Goal: Task Accomplishment & Management: Manage account settings

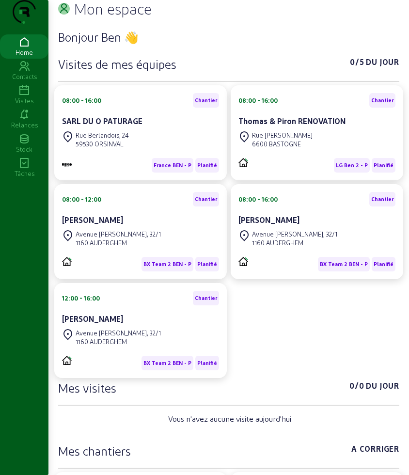
click at [23, 97] on icon at bounding box center [24, 91] width 49 height 12
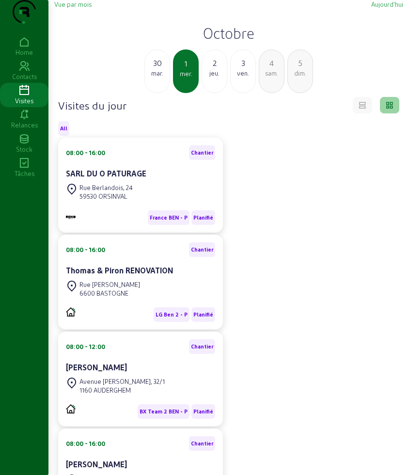
click at [219, 78] on div "jeu." at bounding box center [214, 73] width 25 height 9
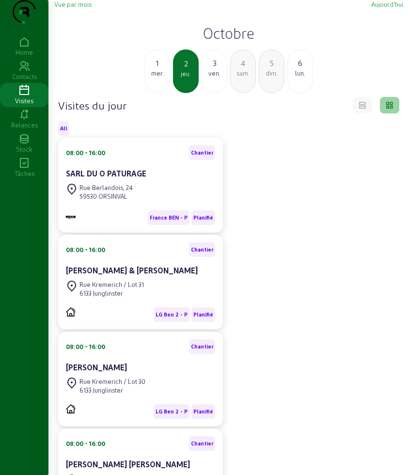
click at [161, 93] on div "1 mer." at bounding box center [158, 71] width 26 height 44
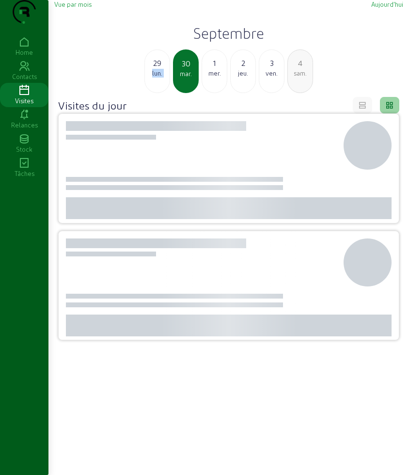
click at [161, 93] on div "29 lun." at bounding box center [158, 71] width 26 height 44
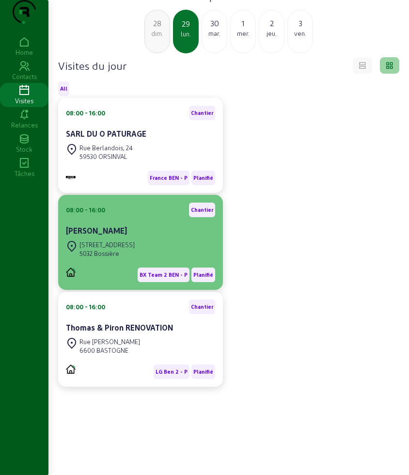
scroll to position [61, 0]
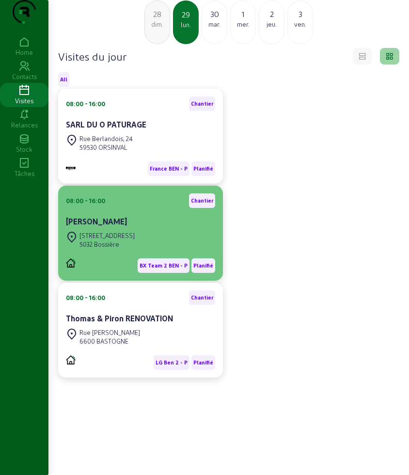
click at [135, 248] on div "5032 Bossière" at bounding box center [107, 244] width 55 height 9
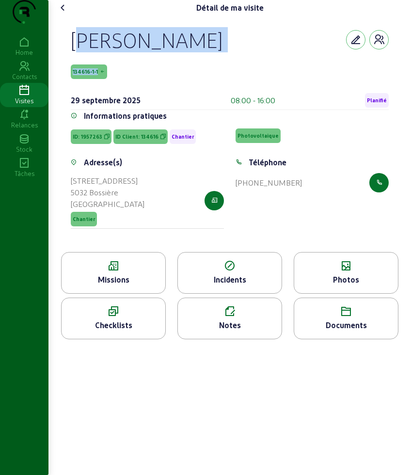
drag, startPoint x: 73, startPoint y: 49, endPoint x: 129, endPoint y: 81, distance: 64.3
click at [129, 81] on div "[PERSON_NAME] 134616-1-1 [DATE] 08:00 - 16:00 Planifié Informations pratiques I…" at bounding box center [229, 134] width 341 height 237
copy div "[PERSON_NAME] 134616-1-1"
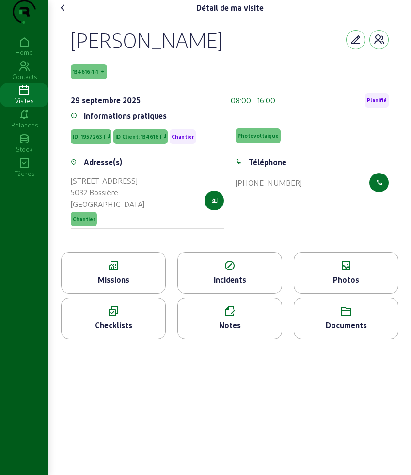
click at [131, 286] on div "Missions" at bounding box center [114, 280] width 104 height 12
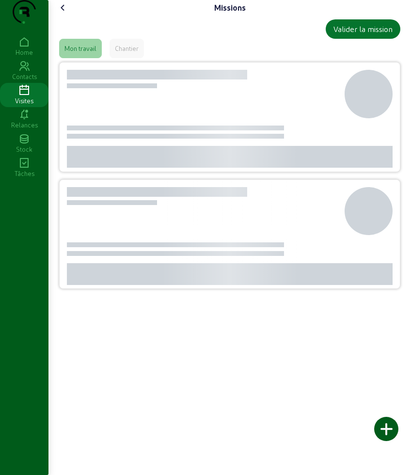
click at [62, 14] on icon at bounding box center [63, 8] width 12 height 12
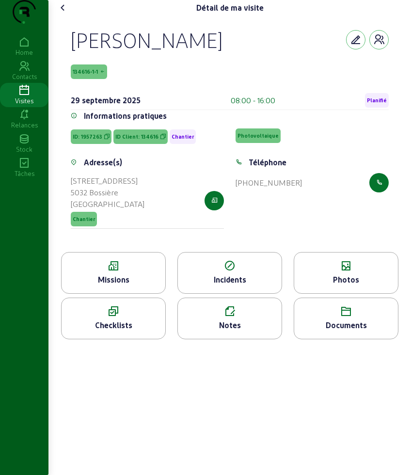
click at [383, 272] on icon at bounding box center [346, 266] width 104 height 12
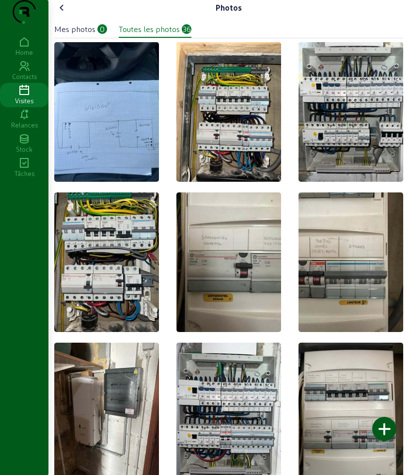
click at [81, 35] on div "Mes photos" at bounding box center [74, 29] width 41 height 12
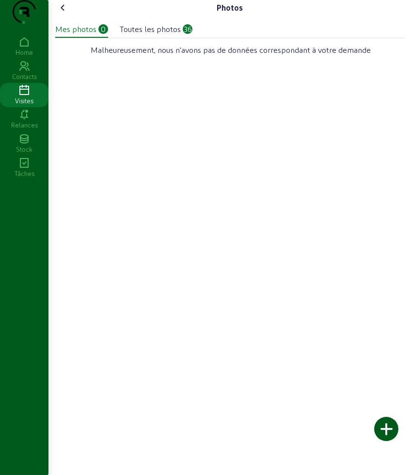
click at [67, 14] on icon at bounding box center [63, 8] width 12 height 12
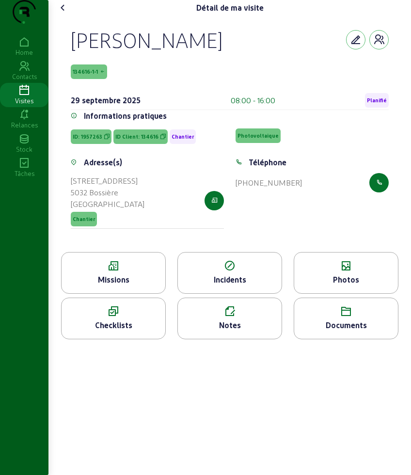
click at [67, 14] on icon at bounding box center [63, 8] width 12 height 12
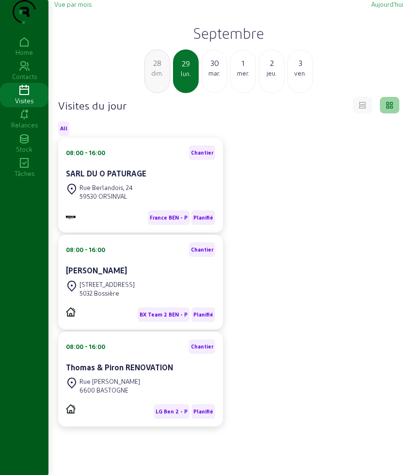
click at [148, 69] on div "28" at bounding box center [157, 63] width 25 height 12
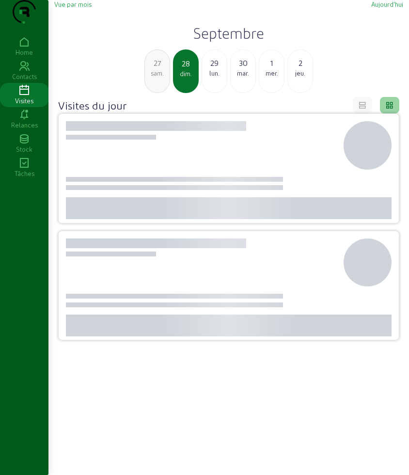
click at [153, 69] on div "27" at bounding box center [157, 63] width 25 height 12
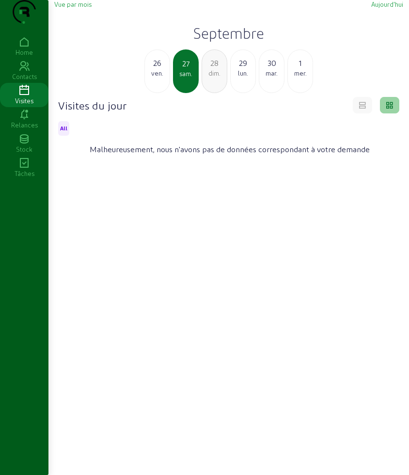
click at [161, 78] on div "ven." at bounding box center [157, 73] width 25 height 9
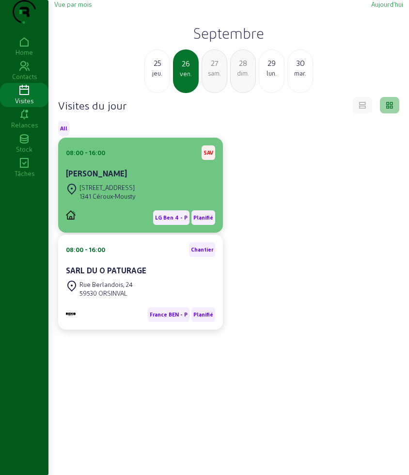
click at [136, 233] on div "08:00 - 16:00 SAV [PERSON_NAME] Rue Nicaise, 8 1341 Céroux-Mousty LG Ben 4 - P …" at bounding box center [140, 185] width 165 height 95
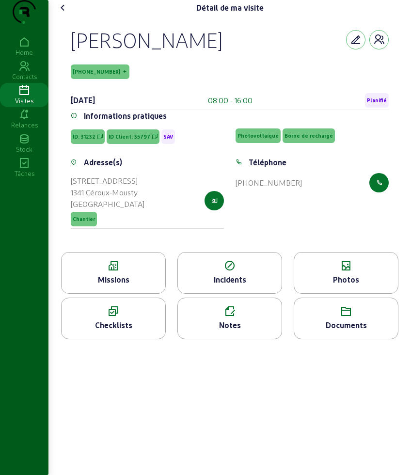
click at [136, 294] on div "Missions" at bounding box center [113, 273] width 105 height 42
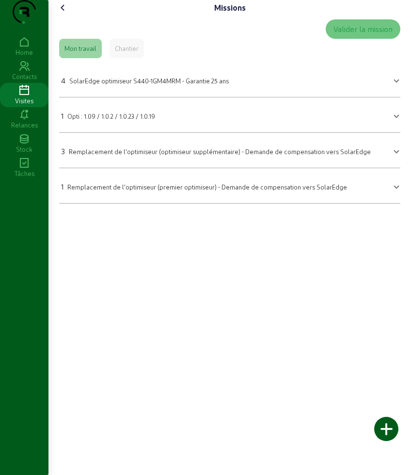
click at [65, 14] on icon at bounding box center [63, 8] width 12 height 12
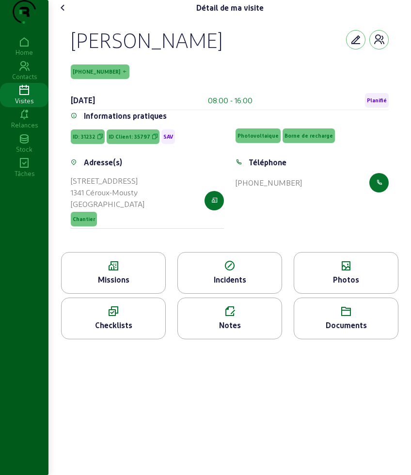
click at [357, 272] on icon at bounding box center [346, 266] width 104 height 12
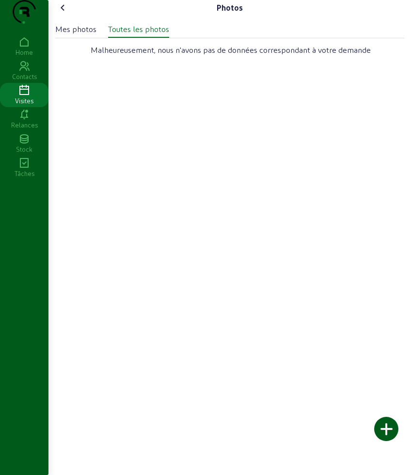
click at [64, 14] on icon at bounding box center [63, 8] width 12 height 12
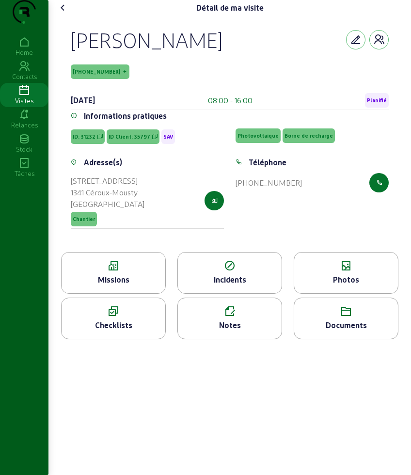
click at [61, 16] on cam-font-icon at bounding box center [63, 8] width 16 height 16
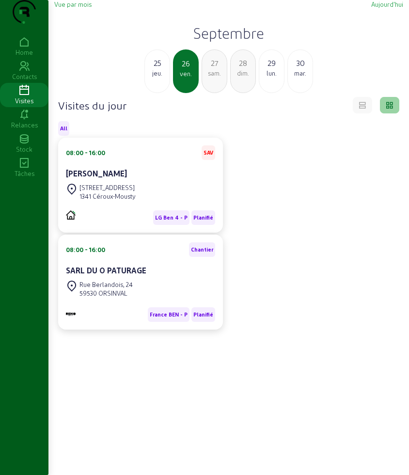
click at [148, 78] on div "jeu." at bounding box center [157, 73] width 25 height 9
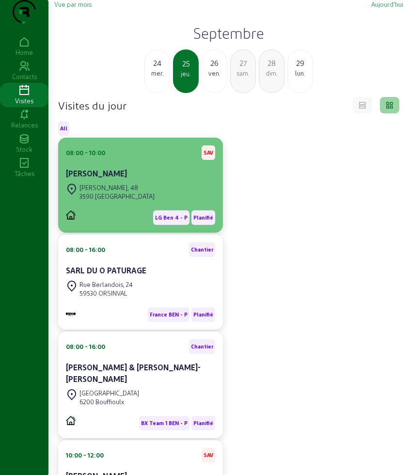
click at [132, 201] on div "3590 [GEOGRAPHIC_DATA]" at bounding box center [117, 196] width 75 height 9
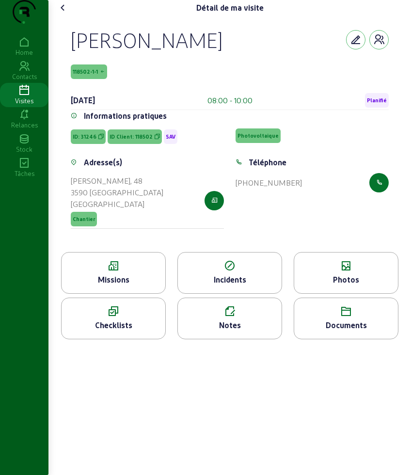
click at [118, 272] on icon at bounding box center [114, 266] width 104 height 12
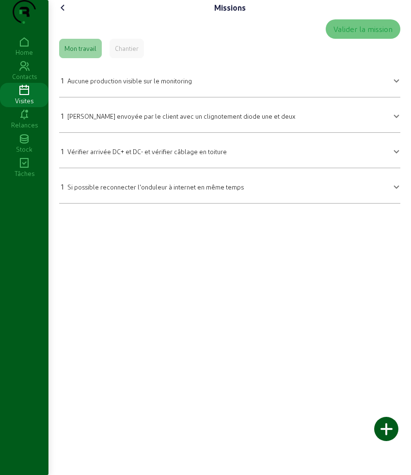
click at [68, 14] on icon at bounding box center [63, 8] width 12 height 12
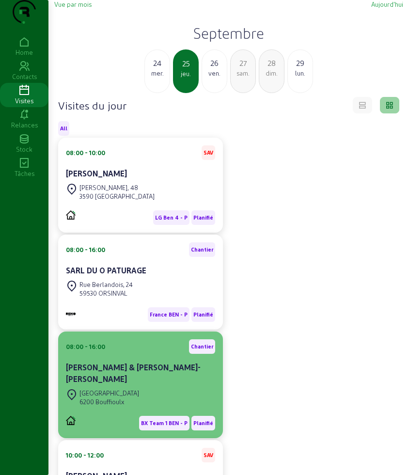
click at [131, 384] on cam-card-title "[PERSON_NAME] & [PERSON_NAME]-[PERSON_NAME]" at bounding box center [133, 373] width 135 height 21
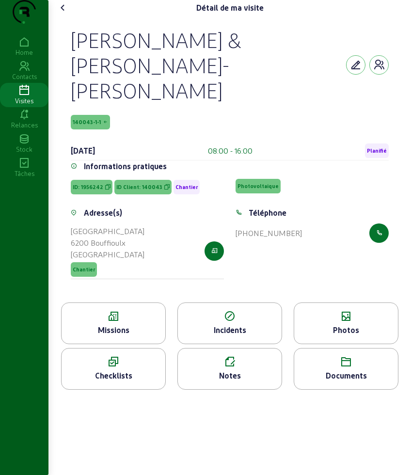
click at [96, 315] on icon at bounding box center [114, 317] width 104 height 12
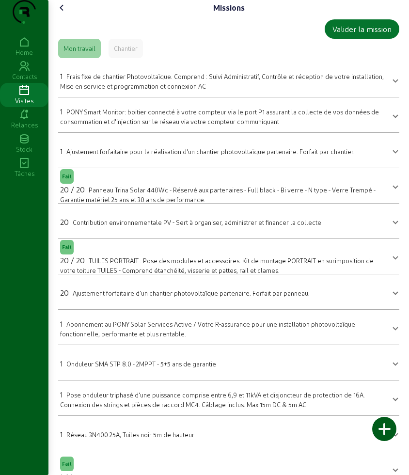
click at [63, 14] on icon at bounding box center [62, 8] width 12 height 12
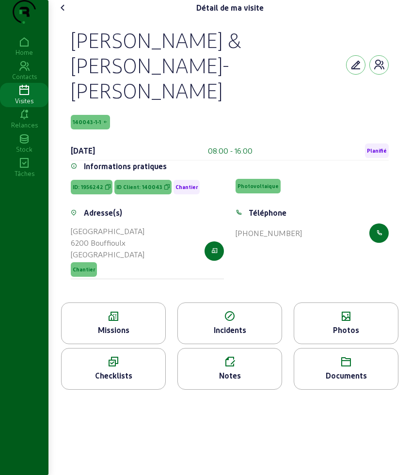
click at [329, 304] on div "Photos" at bounding box center [346, 324] width 105 height 42
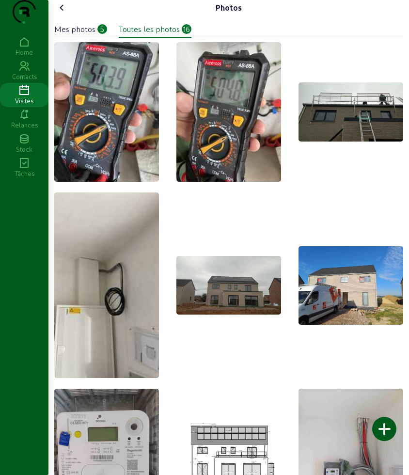
click at [59, 14] on icon at bounding box center [62, 8] width 12 height 12
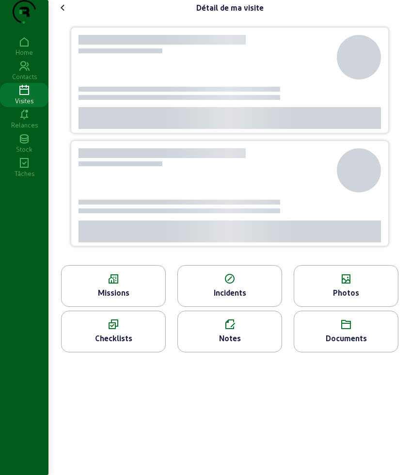
click at [59, 14] on icon at bounding box center [63, 8] width 12 height 12
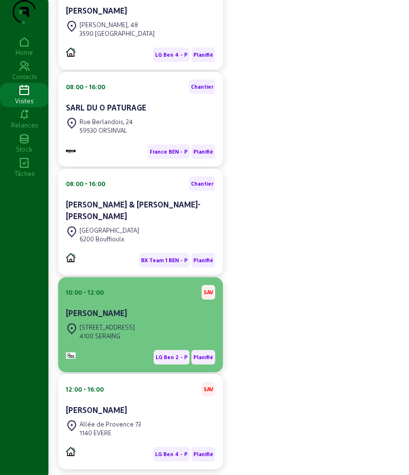
scroll to position [212, 0]
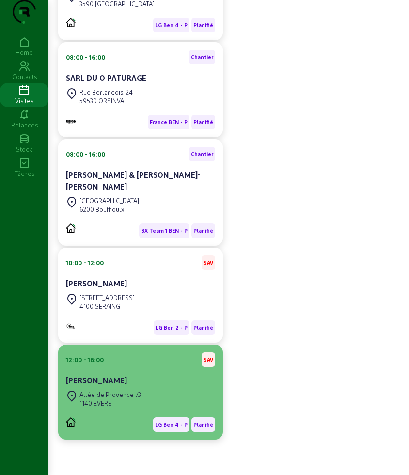
click at [129, 371] on div "12:00 - 16:00 SAV [PERSON_NAME]" at bounding box center [140, 371] width 149 height 36
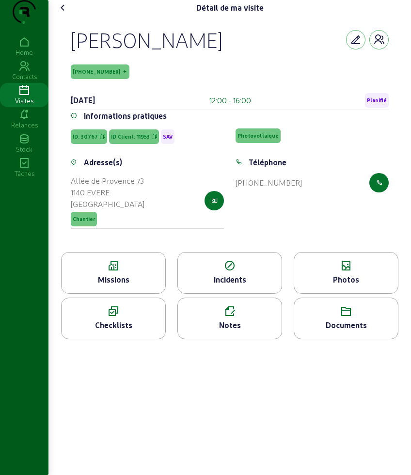
click at [114, 272] on icon at bounding box center [114, 266] width 104 height 12
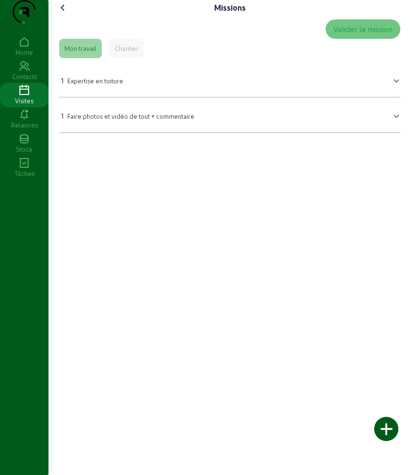
click at [67, 13] on div "Missions Valider la mission Mon travail Chantier 1 Expertise en toiture Experti…" at bounding box center [229, 70] width 361 height 141
click at [64, 14] on icon at bounding box center [63, 8] width 12 height 12
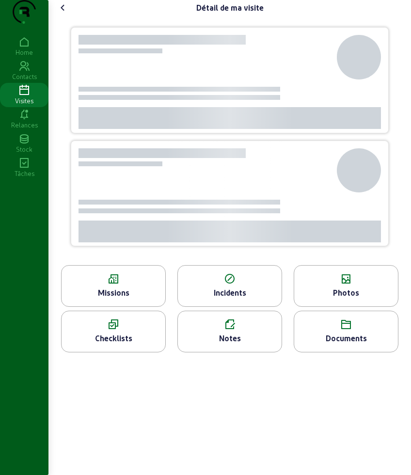
click at [64, 14] on icon at bounding box center [63, 8] width 12 height 12
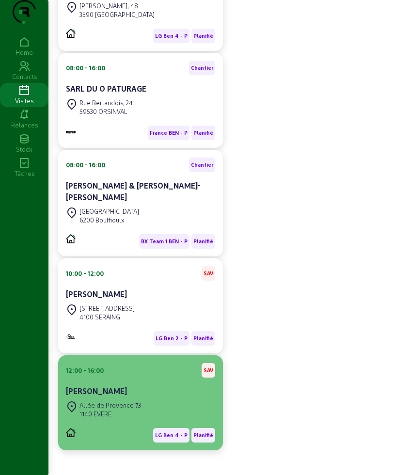
scroll to position [212, 0]
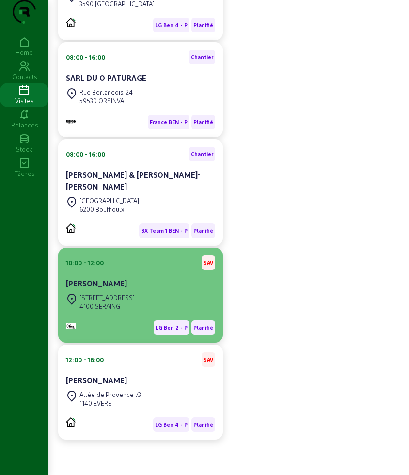
click at [118, 301] on div "[STREET_ADDRESS]" at bounding box center [107, 297] width 55 height 9
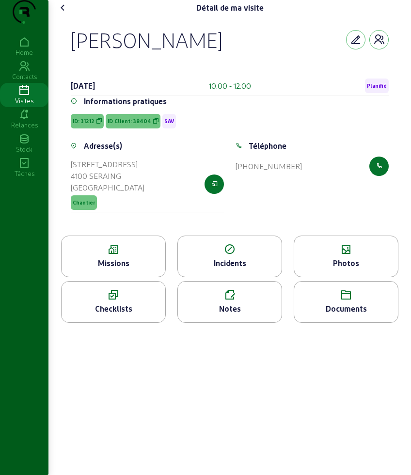
click at [113, 269] on div "Missions" at bounding box center [114, 264] width 104 height 12
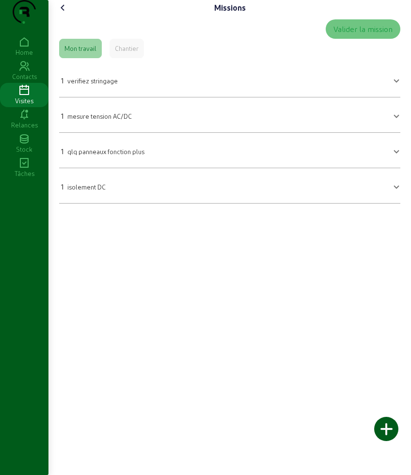
click at [68, 14] on icon at bounding box center [63, 8] width 12 height 12
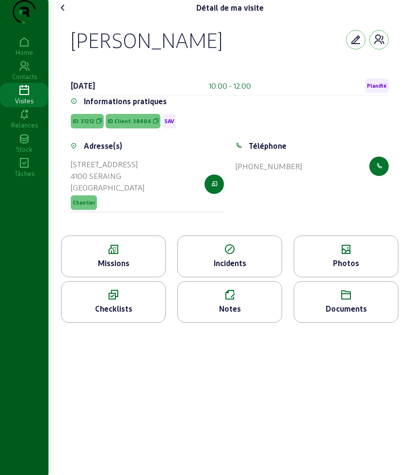
click at [65, 14] on icon at bounding box center [63, 8] width 12 height 12
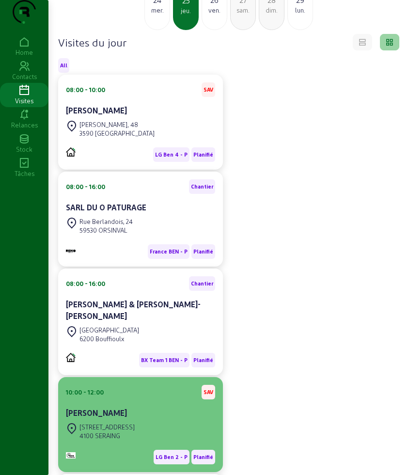
scroll to position [182, 0]
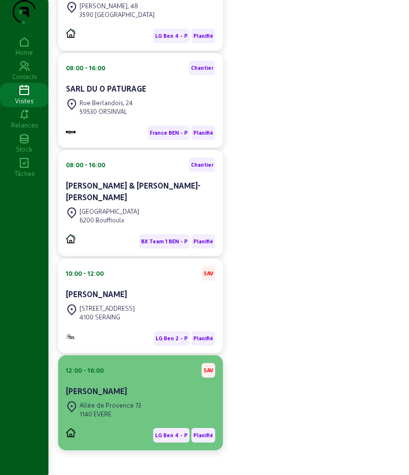
click at [137, 397] on div "[PERSON_NAME]" at bounding box center [140, 392] width 149 height 12
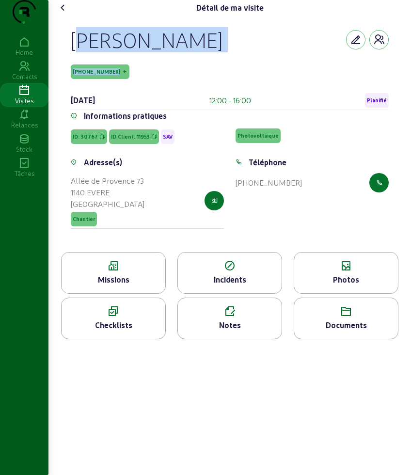
drag, startPoint x: 62, startPoint y: 53, endPoint x: 127, endPoint y: 84, distance: 71.4
click at [127, 84] on div "[PERSON_NAME] [PHONE_NUMBER] [DATE] 12:00 - 16:00 Planifié Informations pratiqu…" at bounding box center [229, 134] width 341 height 237
copy div "[PERSON_NAME] [PHONE_NUMBER]"
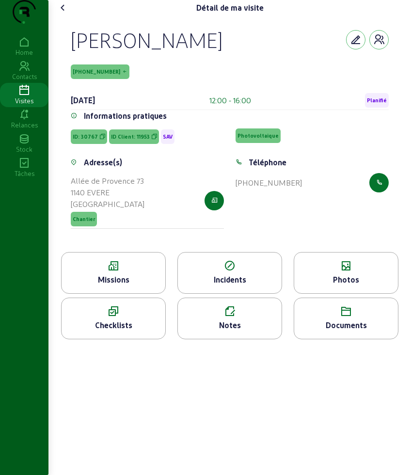
click at [122, 286] on div "Missions" at bounding box center [114, 280] width 104 height 12
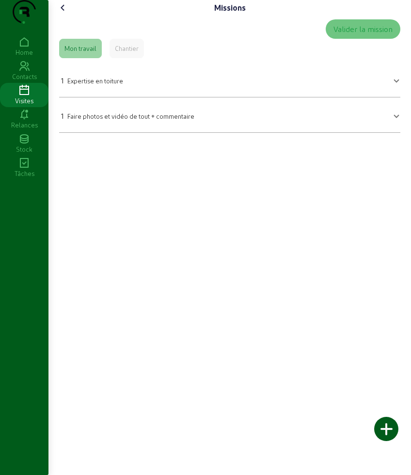
click at [65, 14] on icon at bounding box center [63, 8] width 12 height 12
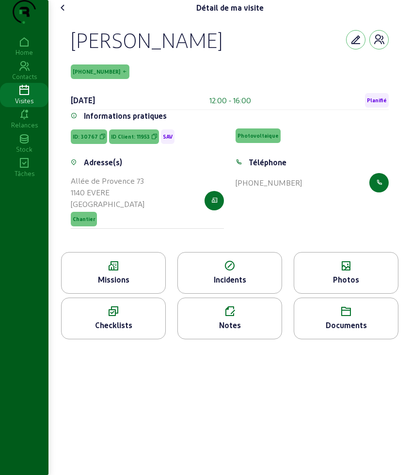
click at [327, 272] on icon at bounding box center [346, 266] width 104 height 12
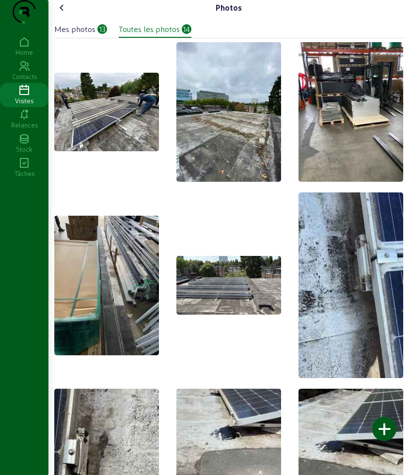
click at [86, 35] on div "Mes photos" at bounding box center [74, 29] width 41 height 12
click at [63, 16] on cam-font-icon at bounding box center [62, 8] width 16 height 16
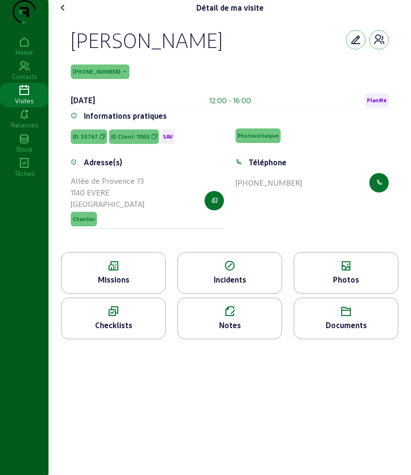
click at [254, 331] on div "Notes" at bounding box center [230, 326] width 104 height 12
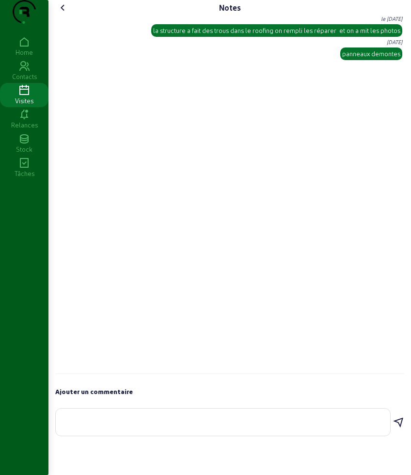
click at [57, 16] on cam-font-icon at bounding box center [63, 8] width 16 height 16
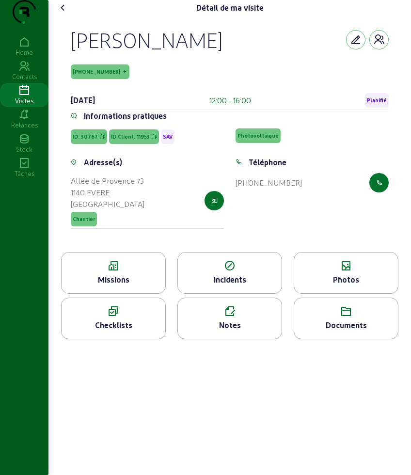
click at [57, 16] on cam-font-icon at bounding box center [63, 8] width 16 height 16
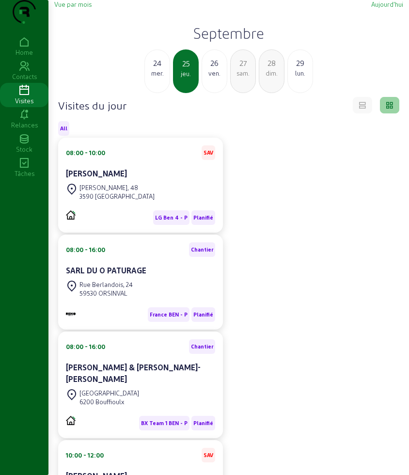
click at [219, 93] on div "26 ven." at bounding box center [215, 71] width 26 height 44
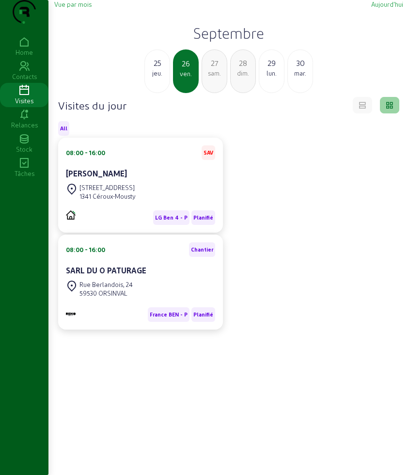
click at [147, 203] on div "Rue Nicaise, [STREET_ADDRESS]" at bounding box center [140, 191] width 149 height 21
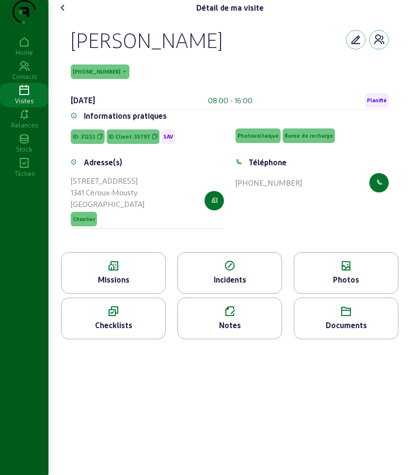
click at [216, 338] on div "Notes" at bounding box center [230, 319] width 105 height 42
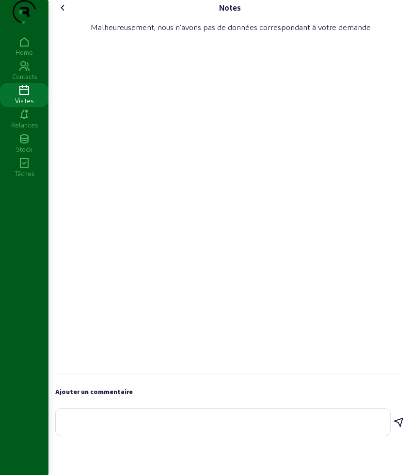
click at [65, 14] on icon at bounding box center [63, 8] width 12 height 12
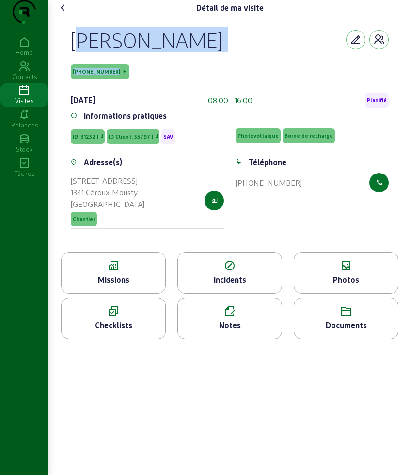
drag, startPoint x: 95, startPoint y: 72, endPoint x: 124, endPoint y: 90, distance: 34.6
click at [124, 90] on div "[PERSON_NAME] [PHONE_NUMBER] [DATE] 08:00 - 16:00 Planifié Informations pratiqu…" at bounding box center [229, 134] width 341 height 237
copy div "[PERSON_NAME] [PHONE_NUMBER]"
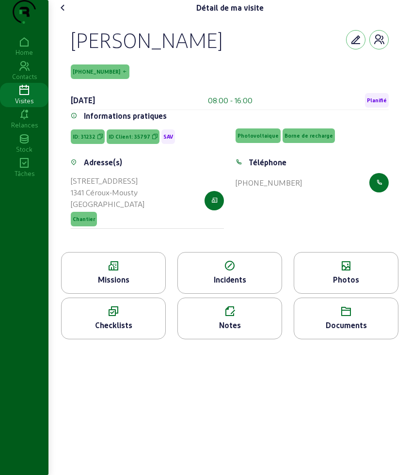
click at [100, 272] on icon at bounding box center [114, 266] width 104 height 12
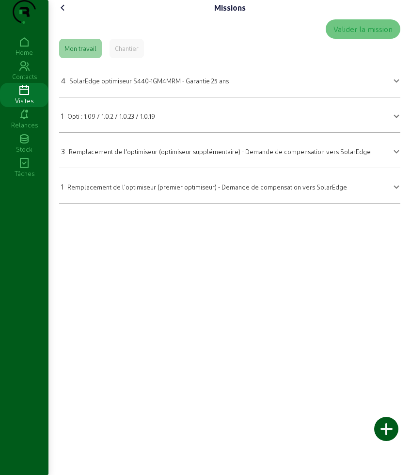
click at [66, 14] on icon at bounding box center [63, 8] width 12 height 12
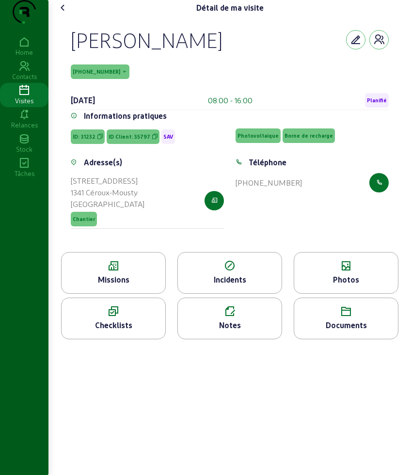
click at [348, 286] on div "Photos" at bounding box center [346, 280] width 104 height 12
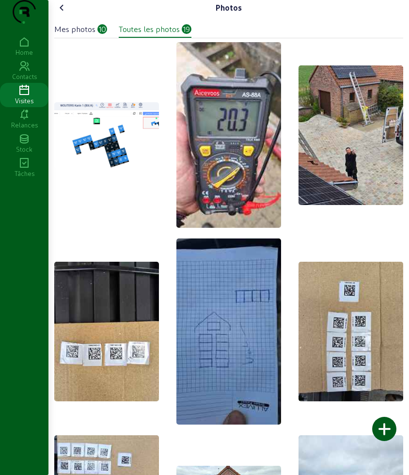
click at [75, 35] on div "Mes photos" at bounding box center [74, 29] width 41 height 12
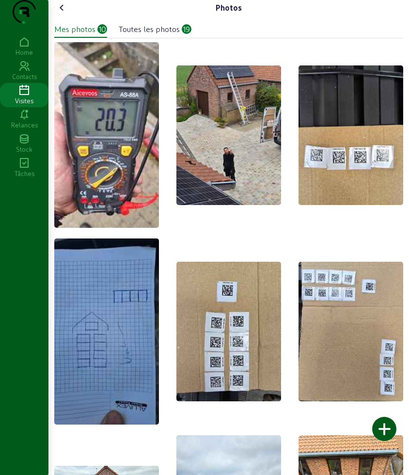
click at [66, 14] on icon at bounding box center [62, 8] width 12 height 12
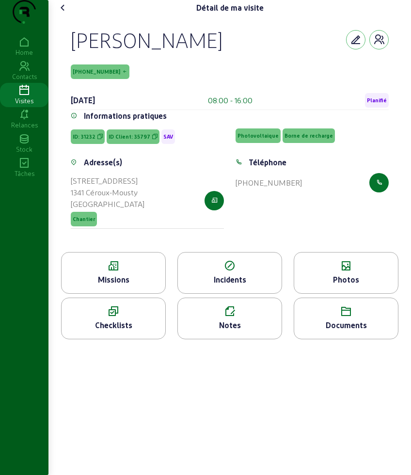
click at [62, 14] on icon at bounding box center [63, 8] width 12 height 12
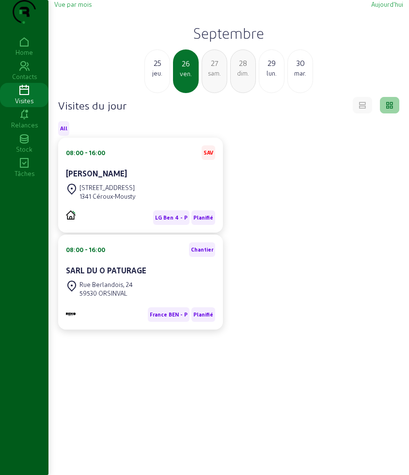
click at [210, 69] on div "27" at bounding box center [214, 63] width 25 height 12
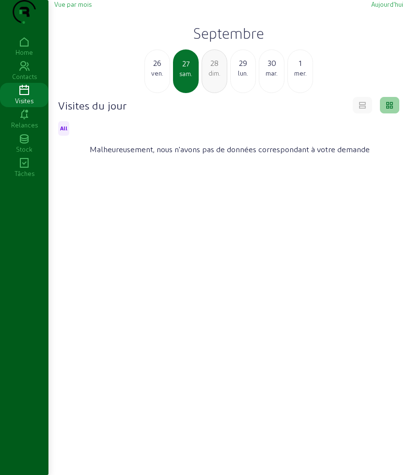
click at [239, 78] on div "lun." at bounding box center [243, 73] width 25 height 9
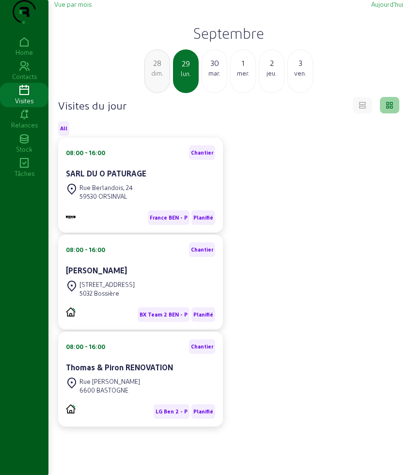
click at [128, 289] on div "[STREET_ADDRESS]" at bounding box center [107, 284] width 55 height 9
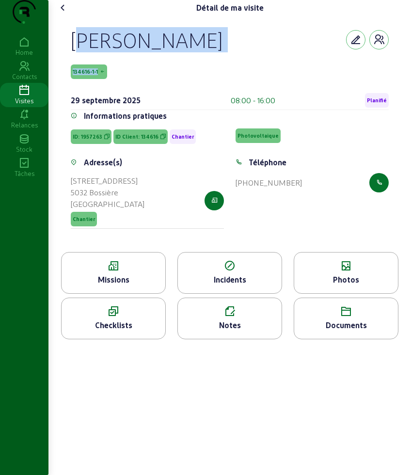
drag, startPoint x: 71, startPoint y: 61, endPoint x: 102, endPoint y: 76, distance: 35.1
click at [102, 76] on div "[PERSON_NAME] 134616-1-1 [DATE] 08:00 - 16:00 Planifié Informations pratiques I…" at bounding box center [229, 134] width 341 height 237
copy div "[PERSON_NAME] 134616-1-1"
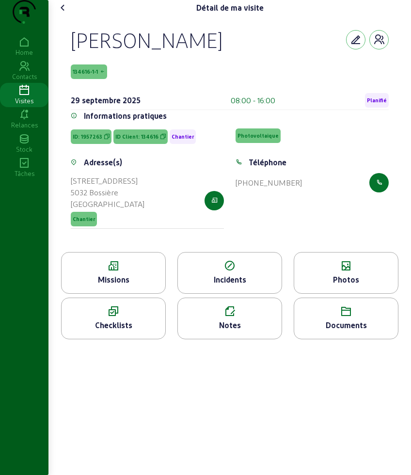
click at [102, 286] on div "Missions" at bounding box center [114, 280] width 104 height 12
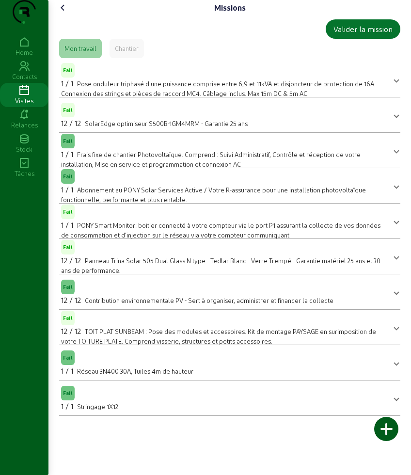
click at [64, 14] on icon at bounding box center [63, 8] width 12 height 12
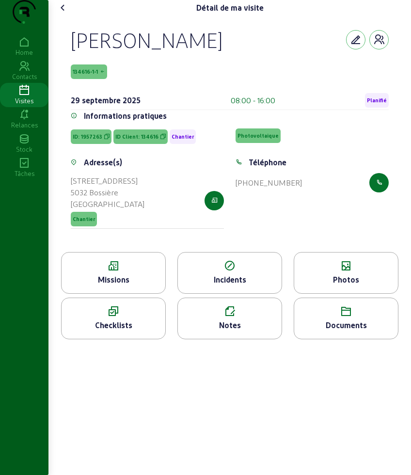
click at [350, 272] on icon at bounding box center [346, 266] width 104 height 12
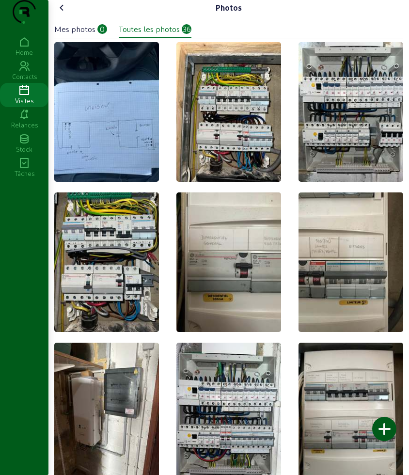
click at [90, 35] on div "Mes photos" at bounding box center [74, 29] width 41 height 12
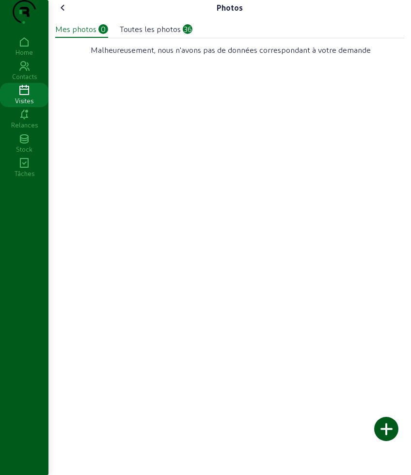
click at [66, 18] on div "Photos Mes photos 0 Toutes les photos 36 Malheureusement, nous n'avons pas de d…" at bounding box center [229, 33] width 361 height 66
click at [384, 430] on div at bounding box center [386, 429] width 24 height 24
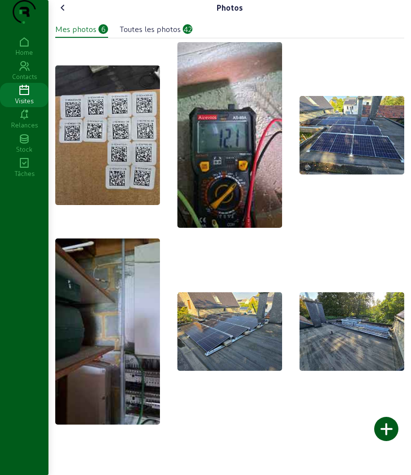
click at [66, 14] on icon at bounding box center [63, 8] width 12 height 12
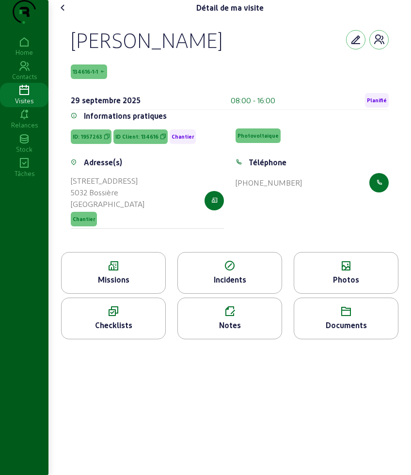
click at [66, 14] on icon at bounding box center [63, 8] width 12 height 12
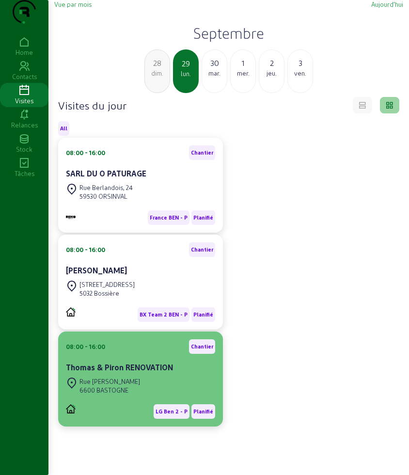
click at [132, 354] on div "08:00 - 16:00 Chantier" at bounding box center [140, 347] width 149 height 15
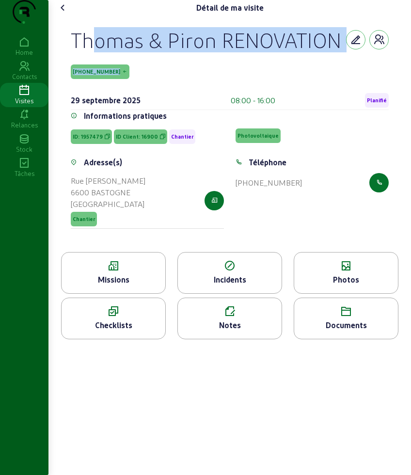
drag, startPoint x: 68, startPoint y: 47, endPoint x: 130, endPoint y: 83, distance: 72.4
click at [130, 83] on div "Thomas & Piron RENOVATION [PHONE_NUMBER] [DATE] 08:00 - 16:00 Planifié Informat…" at bounding box center [229, 134] width 341 height 237
copy div "Thomas & Piron RENOVATION [PHONE_NUMBER]"
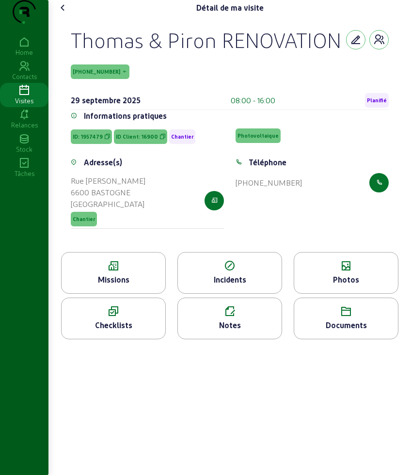
click at [333, 291] on div "Photos" at bounding box center [346, 273] width 105 height 42
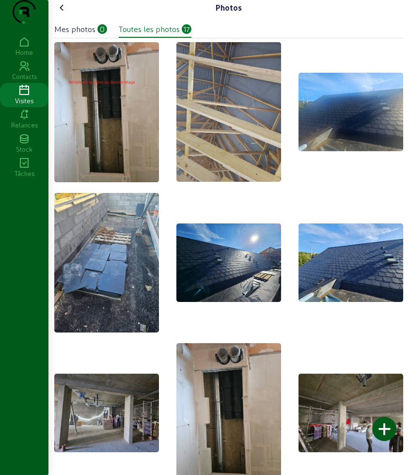
click at [391, 431] on div at bounding box center [384, 429] width 24 height 24
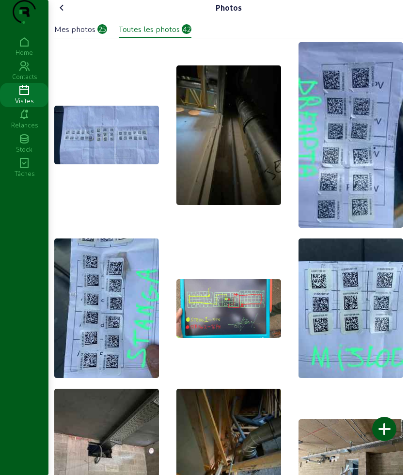
click at [58, 14] on icon at bounding box center [62, 8] width 12 height 12
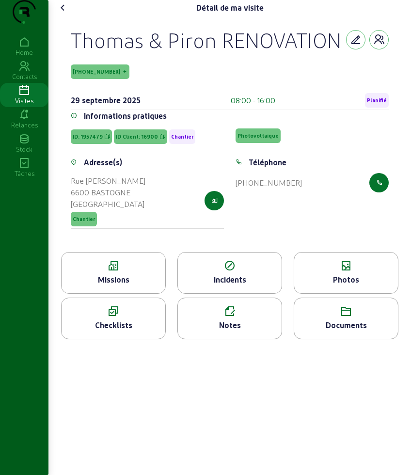
click at [66, 14] on icon at bounding box center [63, 8] width 12 height 12
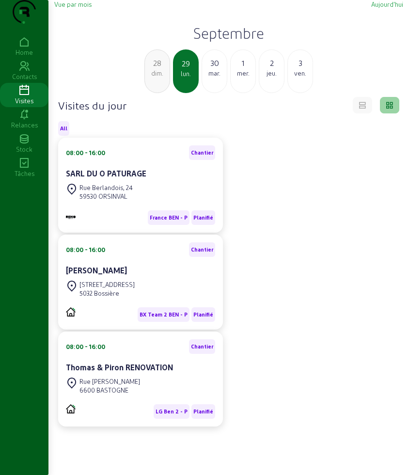
click at [211, 69] on div "30" at bounding box center [214, 63] width 25 height 12
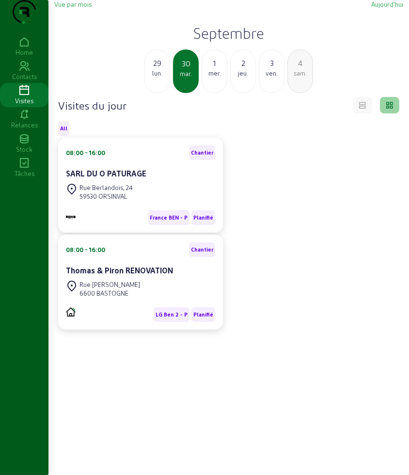
click at [210, 69] on div "1" at bounding box center [214, 63] width 25 height 12
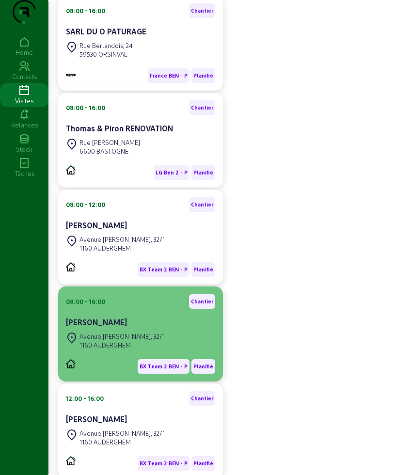
scroll to position [194, 0]
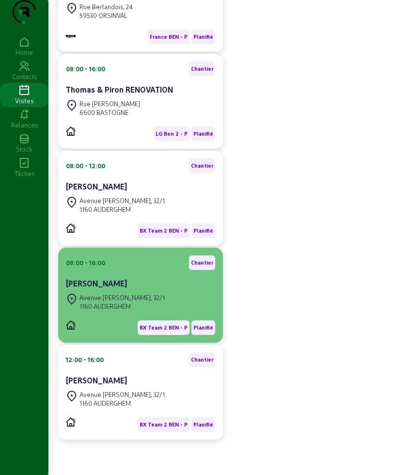
click at [117, 298] on div "[STREET_ADDRESS][PERSON_NAME]" at bounding box center [115, 301] width 99 height 21
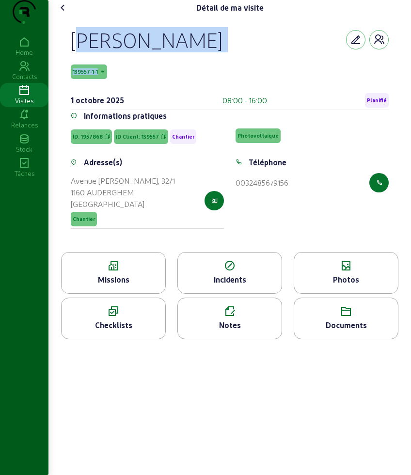
drag, startPoint x: 63, startPoint y: 56, endPoint x: 119, endPoint y: 86, distance: 64.0
click at [119, 86] on div "[PERSON_NAME] 139557-1-1 [DATE] 08:00 - 16:00 Planifié Informations pratiques I…" at bounding box center [229, 134] width 341 height 237
copy div "[PERSON_NAME] 139557-1-1"
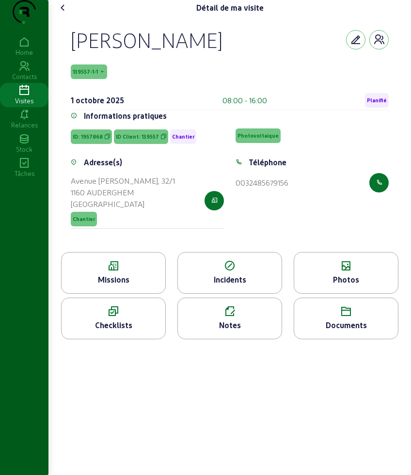
click at [115, 272] on icon at bounding box center [114, 266] width 104 height 12
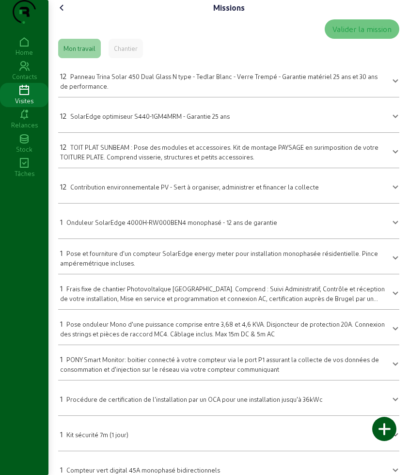
click at [102, 90] on span "Panneau Trina Solar 450 Dual Glass N type - Tedlar Blanc - Verre Trempé - Garan…" at bounding box center [219, 81] width 318 height 17
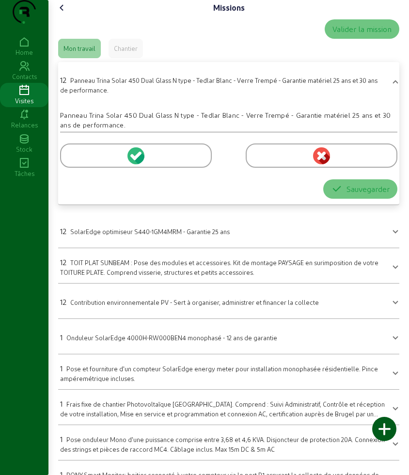
click at [113, 168] on div at bounding box center [136, 156] width 152 height 24
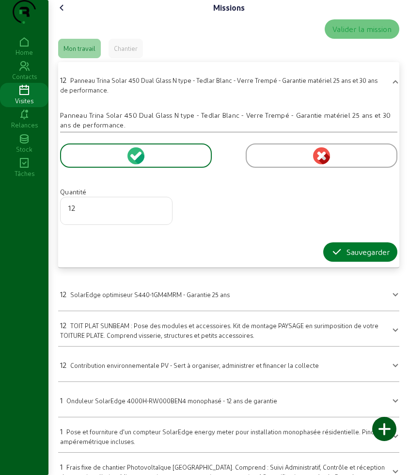
click at [344, 258] on div "Sauvegarder" at bounding box center [360, 252] width 59 height 12
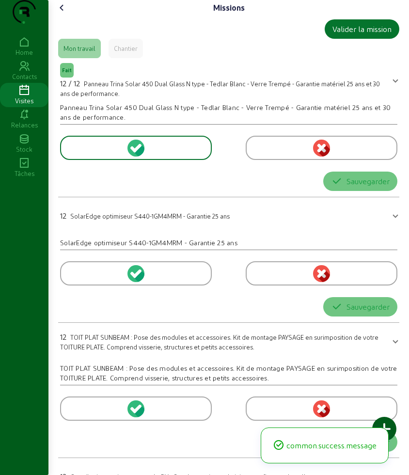
click at [101, 212] on span "SolarEdge optimiseur S440-1GM4MRM - Garantie 25 ans" at bounding box center [150, 215] width 160 height 7
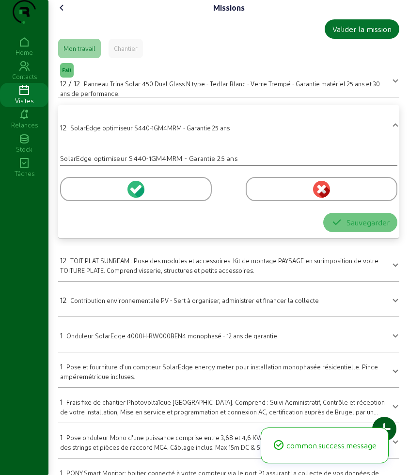
click at [97, 201] on div at bounding box center [136, 189] width 152 height 24
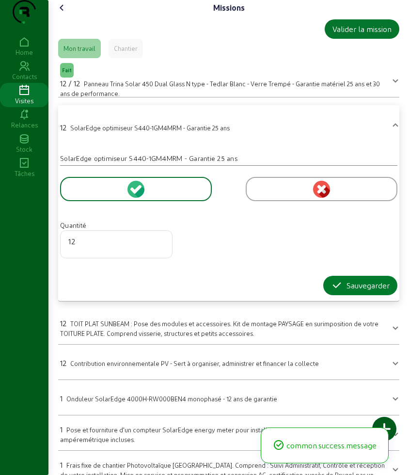
click at [344, 291] on div "Sauvegarder" at bounding box center [360, 286] width 59 height 12
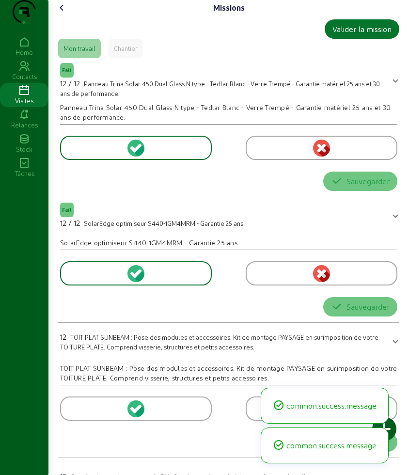
click at [84, 334] on span "TOIT PLAT SUNBEAM : Pose des modules et accessoires. Kit de montage PAYSAGE en …" at bounding box center [219, 342] width 319 height 17
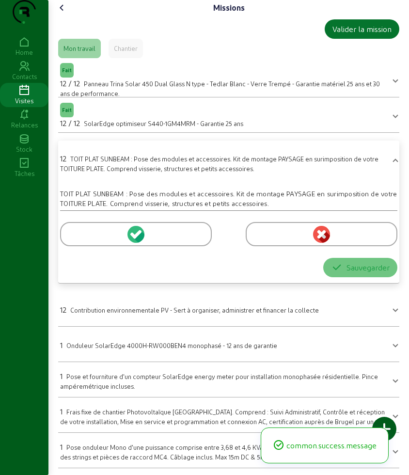
click at [99, 246] on div at bounding box center [136, 234] width 152 height 24
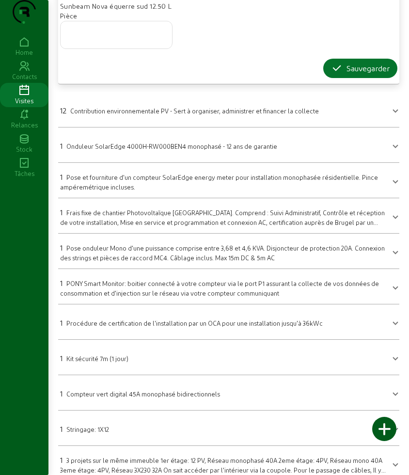
scroll to position [970, 0]
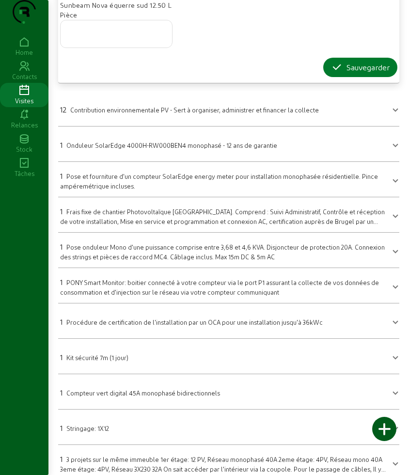
click at [342, 73] on div "Sauvegarder" at bounding box center [360, 68] width 59 height 12
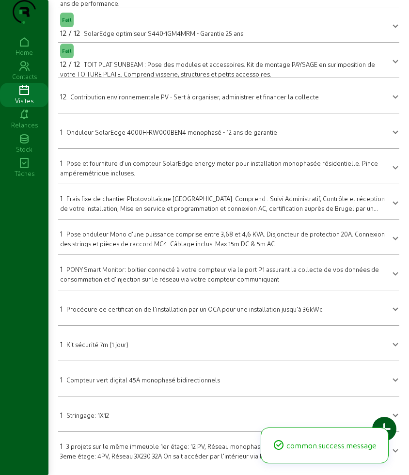
click at [99, 407] on div at bounding box center [84, 408] width 49 height 2
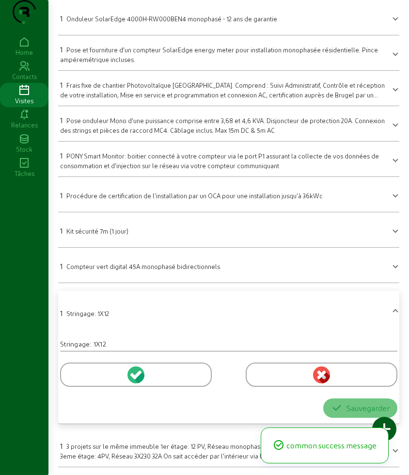
click at [91, 372] on div at bounding box center [136, 375] width 152 height 24
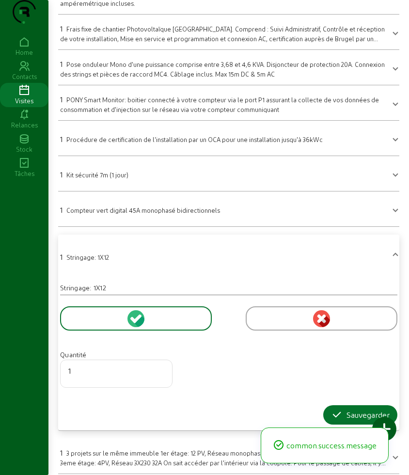
scroll to position [286, 0]
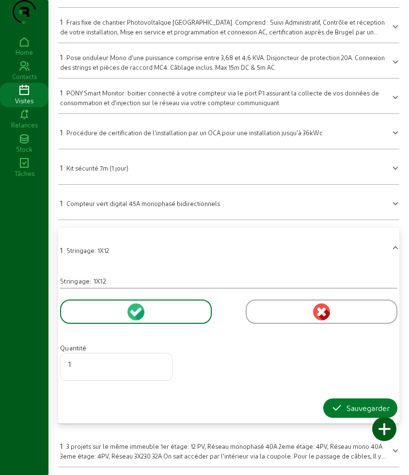
click at [338, 401] on button "Sauvegarder" at bounding box center [361, 408] width 74 height 19
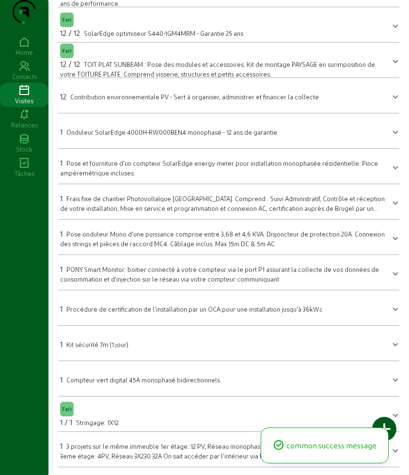
scroll to position [0, 0]
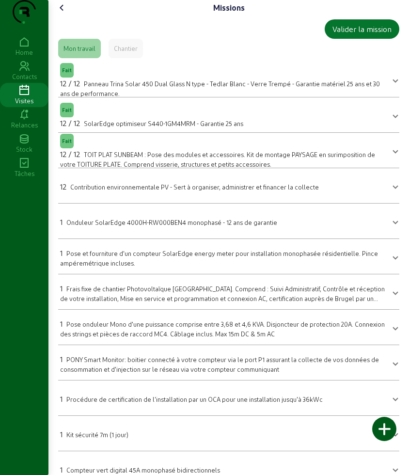
click at [61, 14] on icon at bounding box center [62, 8] width 12 height 12
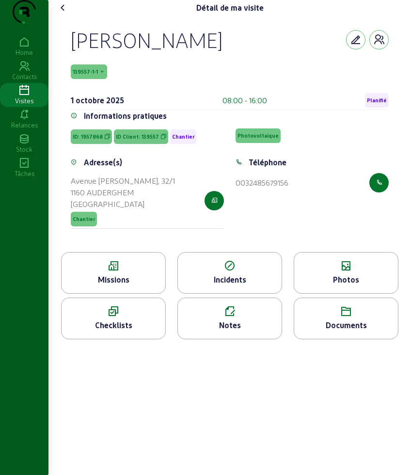
click at [236, 318] on icon at bounding box center [230, 312] width 104 height 12
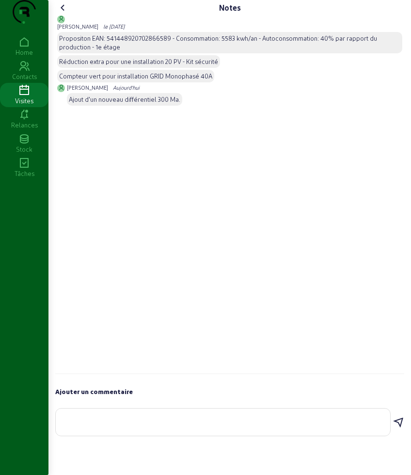
click at [59, 17] on div "Notes [PERSON_NAME] le [DATE] Propositon EAN: 541448920702866589 - Consommation…" at bounding box center [229, 220] width 361 height 441
click at [64, 14] on icon at bounding box center [63, 8] width 12 height 12
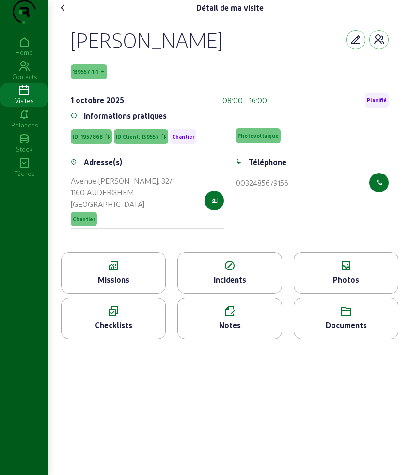
click at [127, 331] on div "Checklists" at bounding box center [114, 326] width 104 height 12
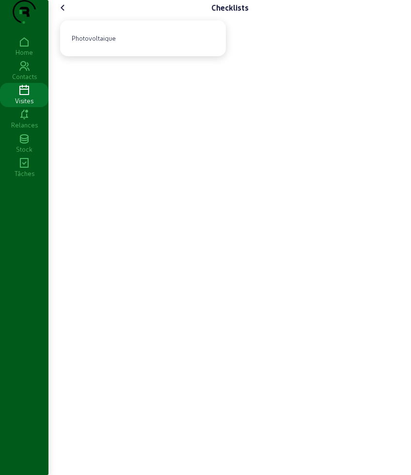
click at [68, 14] on icon at bounding box center [63, 8] width 12 height 12
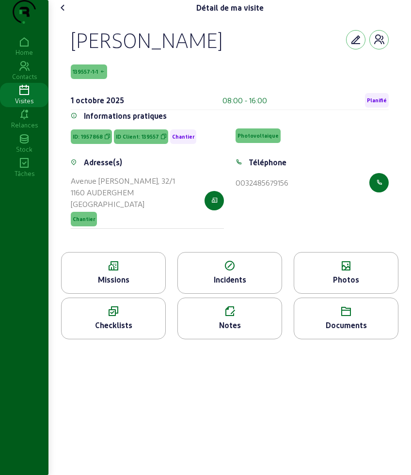
click at [330, 286] on div "Photos" at bounding box center [346, 280] width 104 height 12
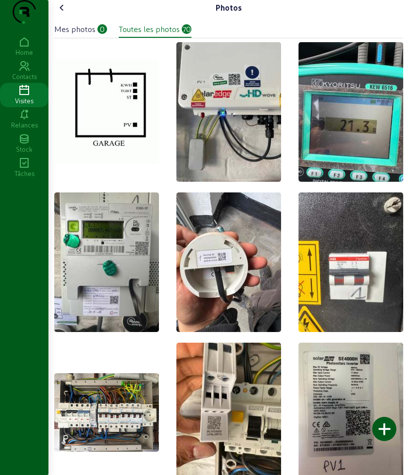
click at [388, 428] on div at bounding box center [384, 429] width 24 height 24
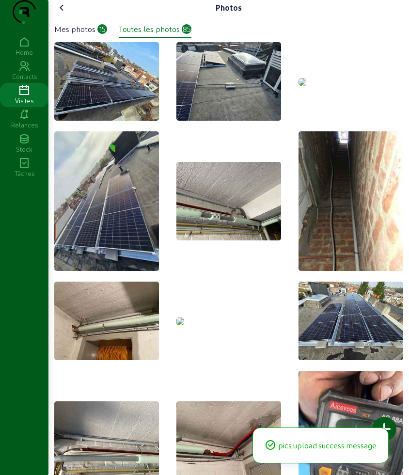
click at [0, 4] on html "pics.upload.success.message Photos Mes photos 15 Toutes les photos 85 Home Cont…" at bounding box center [204, 237] width 409 height 475
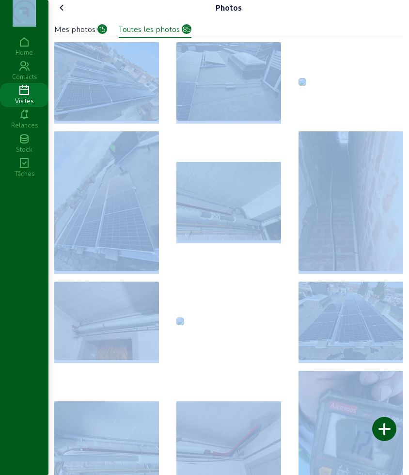
click at [77, 35] on div "Mes photos" at bounding box center [74, 29] width 41 height 12
click at [95, 35] on div "Mes photos" at bounding box center [74, 29] width 41 height 12
click at [160, 16] on div "Photos" at bounding box center [228, 8] width 349 height 16
click at [296, 64] on div at bounding box center [228, 353] width 349 height 622
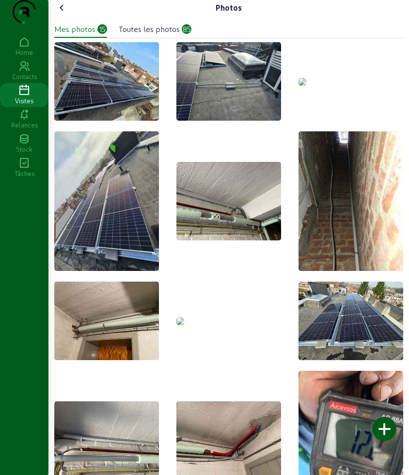
click at [307, 86] on img at bounding box center [303, 82] width 8 height 8
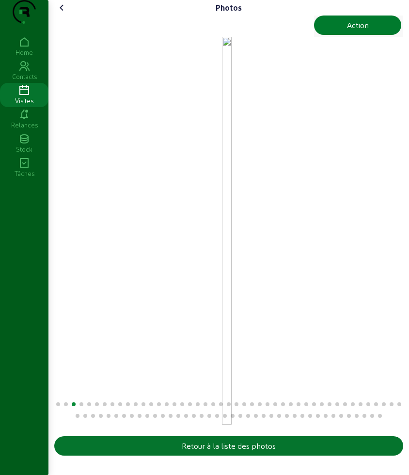
click at [358, 31] on div "Action" at bounding box center [358, 25] width 22 height 12
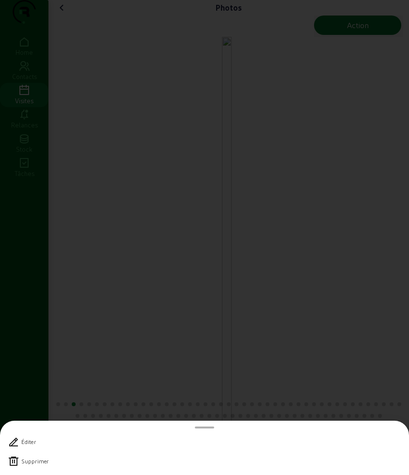
click at [29, 462] on div "Supprimer" at bounding box center [34, 461] width 27 height 7
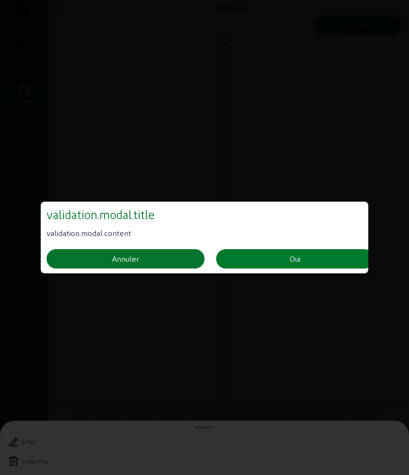
click at [299, 257] on div "Oui" at bounding box center [295, 259] width 11 height 12
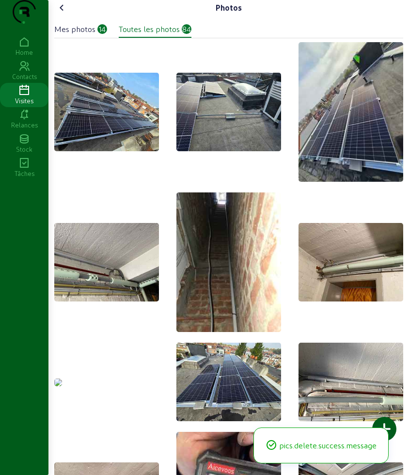
click at [62, 387] on img at bounding box center [58, 383] width 8 height 8
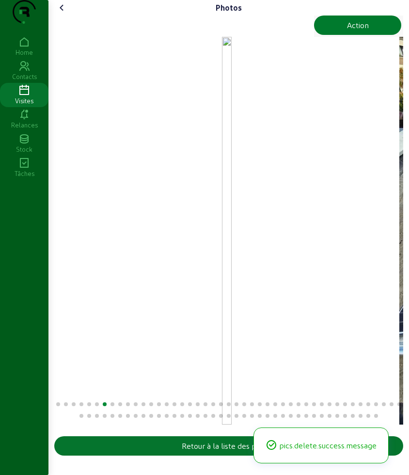
click at [347, 31] on div "Action" at bounding box center [358, 25] width 22 height 12
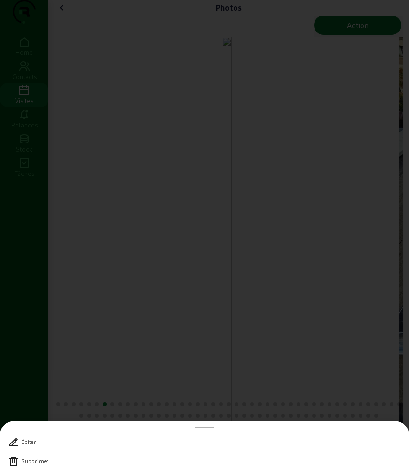
click at [31, 453] on div "Supprimer" at bounding box center [205, 461] width 394 height 19
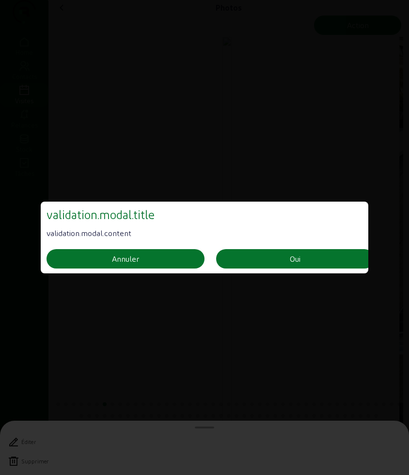
click at [29, 457] on div at bounding box center [204, 237] width 409 height 475
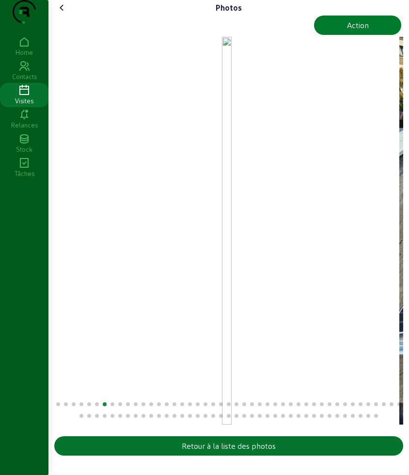
click at [338, 35] on button "Action" at bounding box center [357, 25] width 87 height 19
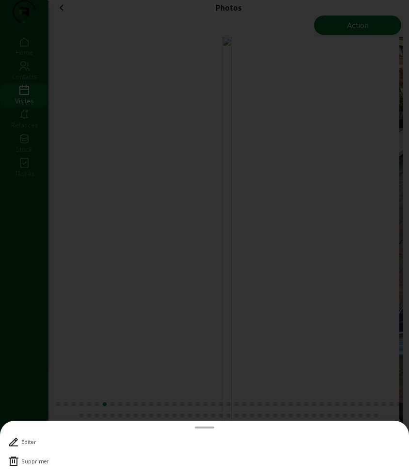
click at [33, 463] on div "Supprimer" at bounding box center [34, 461] width 27 height 7
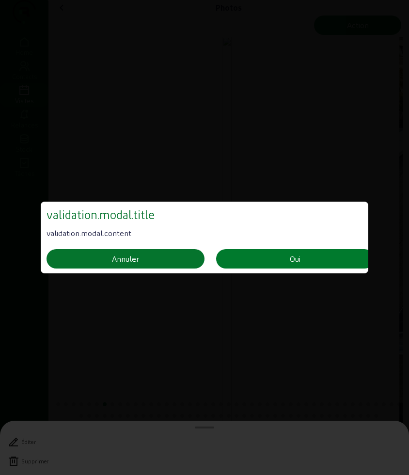
click at [310, 253] on button "Oui" at bounding box center [295, 258] width 158 height 19
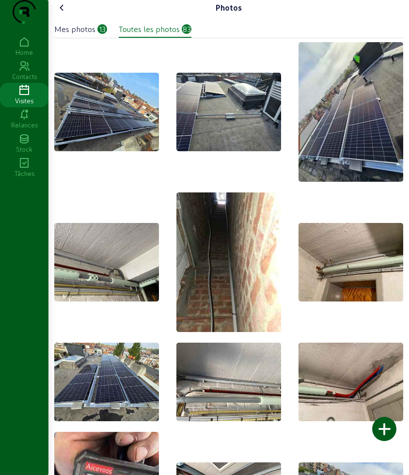
click at [59, 14] on icon at bounding box center [62, 8] width 12 height 12
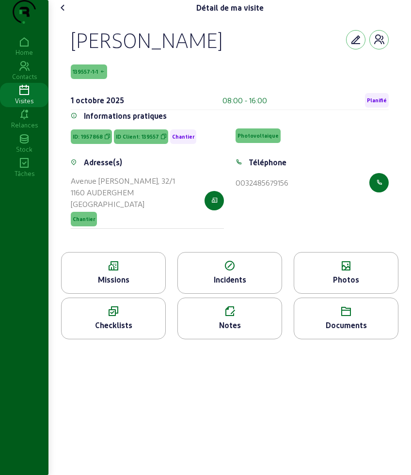
click at [59, 14] on icon at bounding box center [63, 8] width 12 height 12
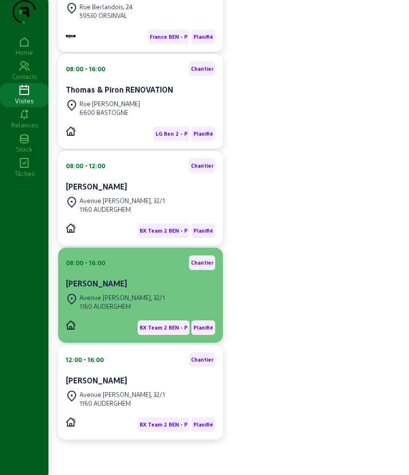
scroll to position [182, 0]
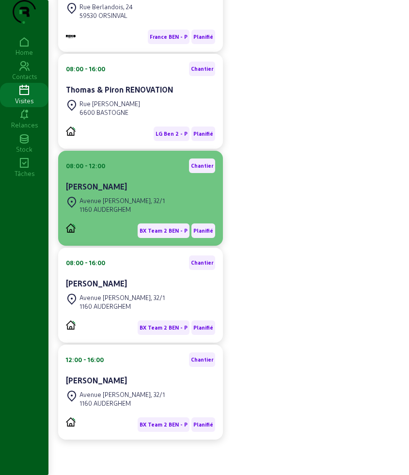
click at [129, 216] on div "[STREET_ADDRESS][PERSON_NAME]" at bounding box center [115, 204] width 99 height 21
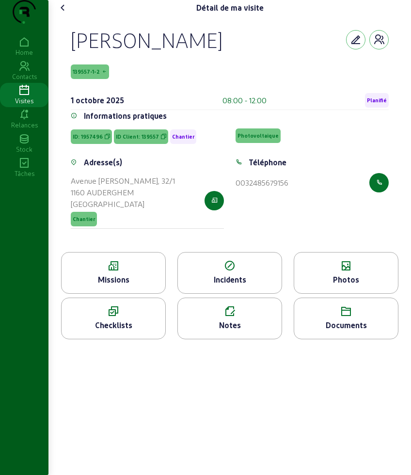
click at [331, 272] on icon at bounding box center [346, 266] width 104 height 12
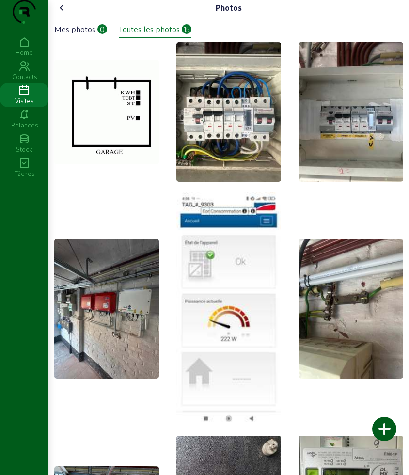
click at [390, 425] on div at bounding box center [384, 429] width 24 height 24
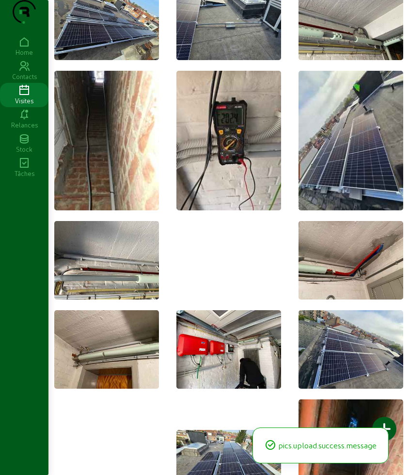
click at [184, 265] on img at bounding box center [181, 261] width 8 height 8
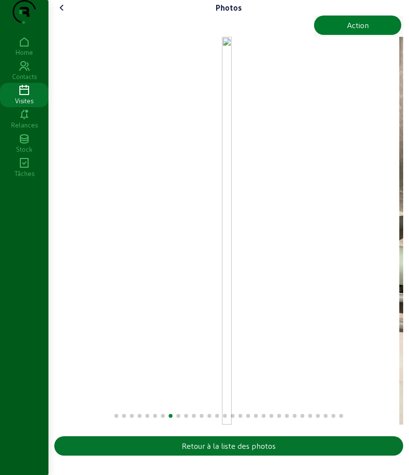
click at [347, 31] on div "Action" at bounding box center [358, 25] width 22 height 12
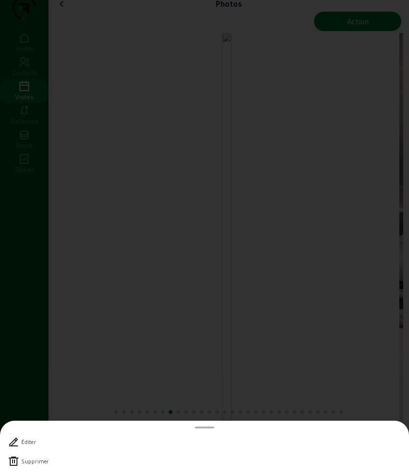
scroll to position [0, 0]
click at [18, 463] on icon at bounding box center [14, 462] width 12 height 12
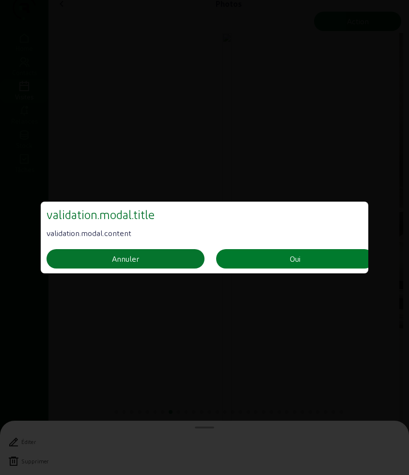
click at [294, 255] on div "Oui" at bounding box center [295, 259] width 11 height 12
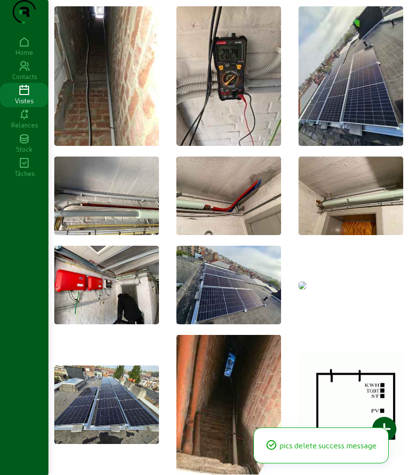
click at [307, 290] on img at bounding box center [303, 286] width 8 height 8
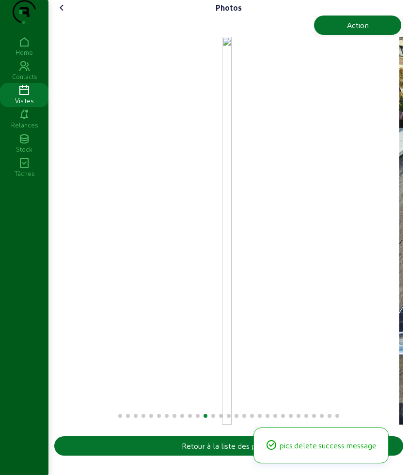
scroll to position [4, 0]
click at [349, 16] on div "Photos" at bounding box center [228, 8] width 349 height 16
click at [347, 31] on div "Action" at bounding box center [358, 25] width 22 height 12
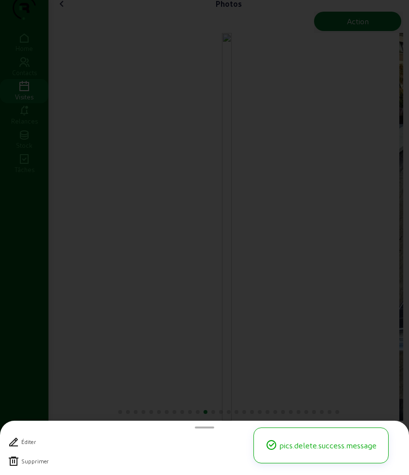
scroll to position [0, 0]
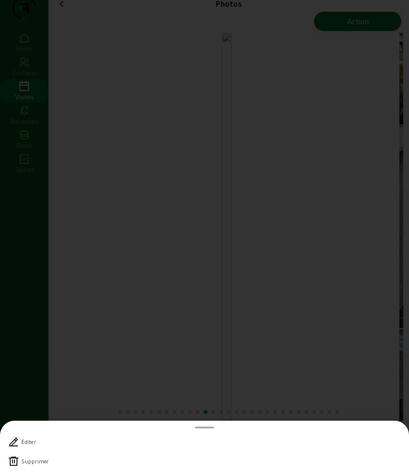
click at [27, 466] on div "Supprimer" at bounding box center [205, 461] width 394 height 19
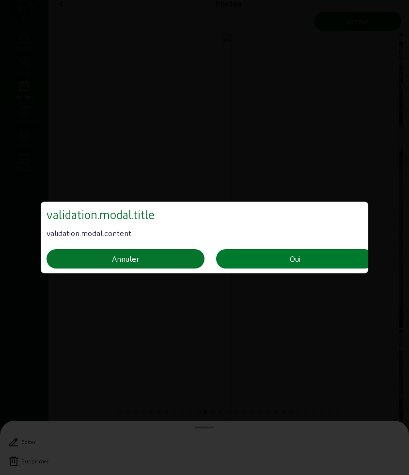
click at [274, 257] on button "Oui" at bounding box center [295, 258] width 158 height 19
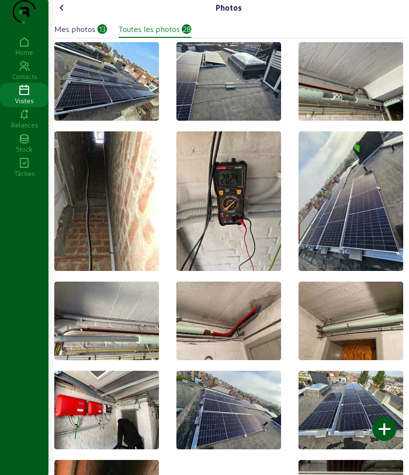
click at [65, 14] on icon at bounding box center [62, 8] width 12 height 12
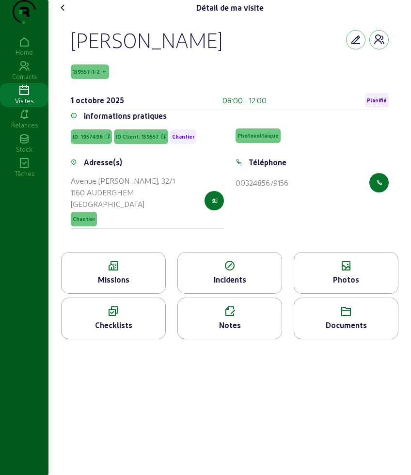
click at [65, 14] on icon at bounding box center [63, 8] width 12 height 12
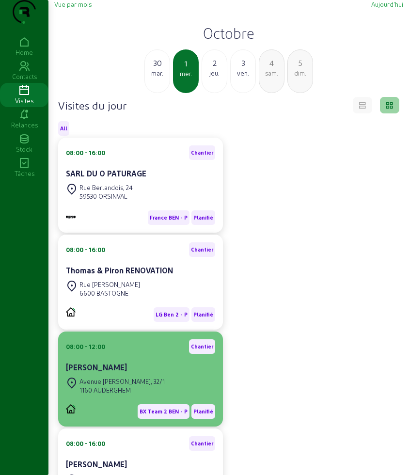
click at [149, 386] on div "Avenue [PERSON_NAME], 32/1" at bounding box center [122, 381] width 85 height 9
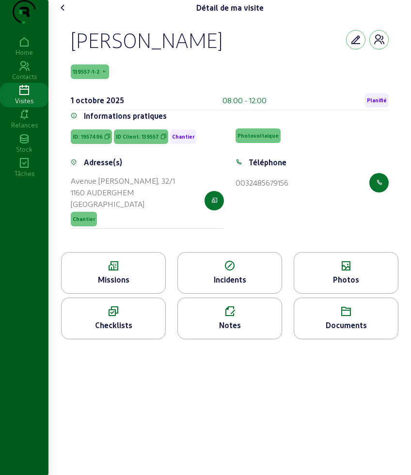
click at [319, 286] on div "Photos" at bounding box center [346, 280] width 104 height 12
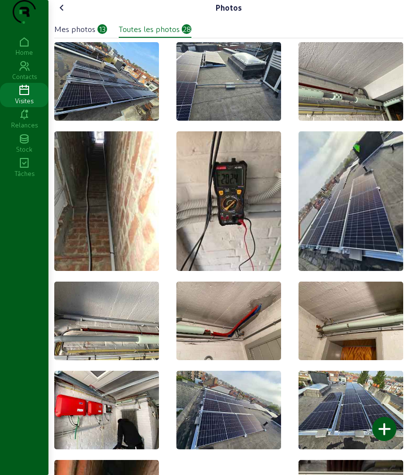
click at [63, 14] on icon at bounding box center [62, 8] width 12 height 12
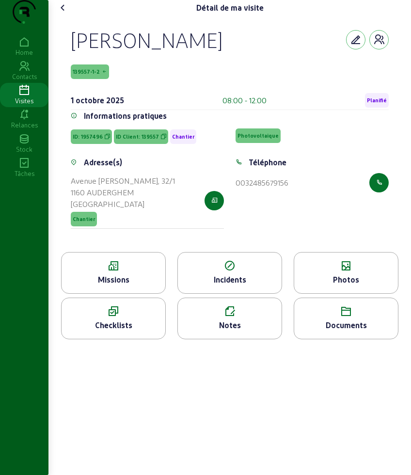
click at [122, 294] on div "Missions" at bounding box center [113, 273] width 105 height 42
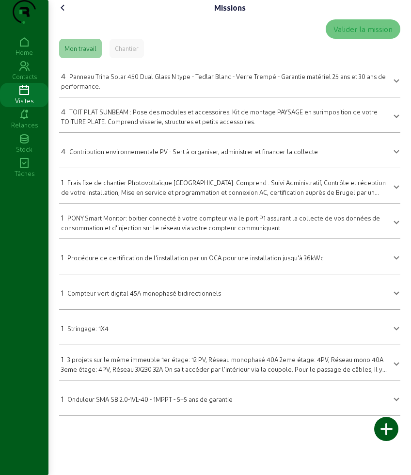
click at [150, 91] on div "4 Panneau Trina Solar 450 Dual Glass N type - Tedlar Blanc - Verre Trempé - Gar…" at bounding box center [224, 80] width 326 height 20
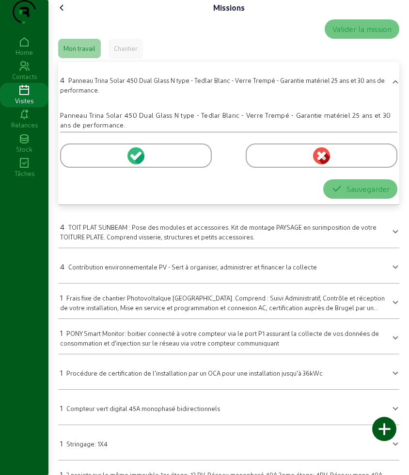
click at [86, 168] on div at bounding box center [136, 156] width 152 height 24
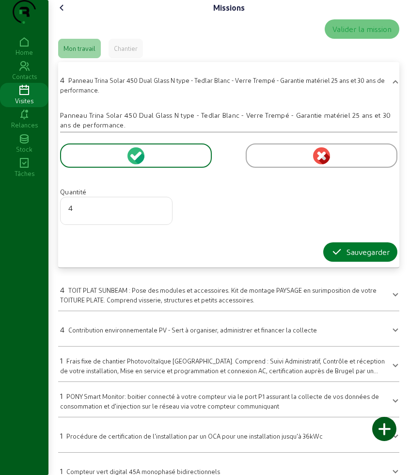
click at [333, 258] on icon "button" at bounding box center [337, 252] width 12 height 12
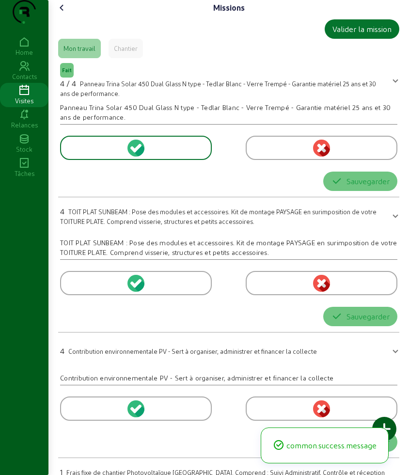
click at [101, 206] on div "4 TOIT PLAT SUNBEAM : Pose des modules et accessoires. Kit de montage PAYSAGE e…" at bounding box center [223, 216] width 326 height 20
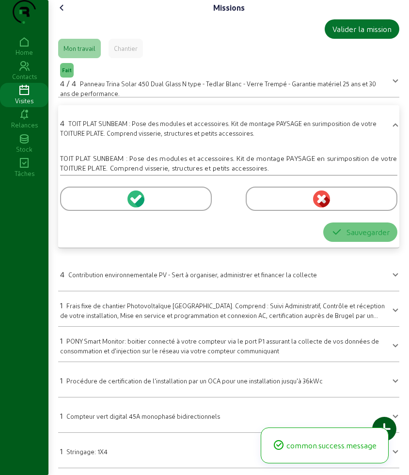
drag, startPoint x: 85, startPoint y: 214, endPoint x: 100, endPoint y: 223, distance: 17.6
click at [85, 211] on div at bounding box center [136, 199] width 152 height 24
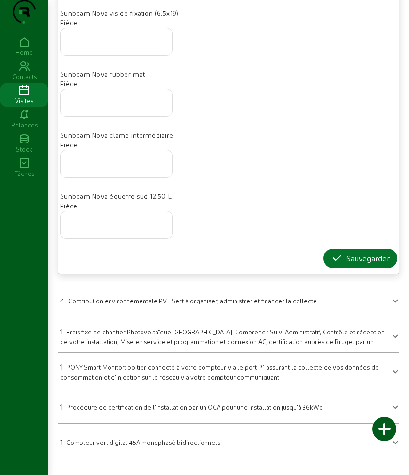
scroll to position [849, 0]
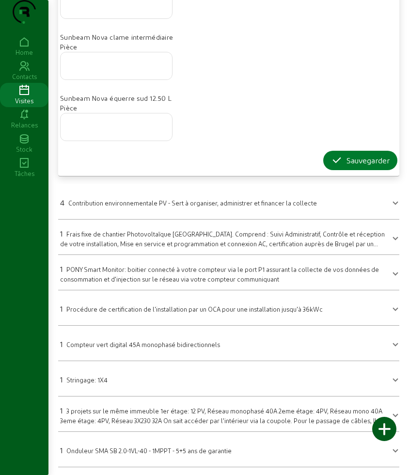
click at [343, 166] on div "Sauvegarder" at bounding box center [360, 161] width 59 height 12
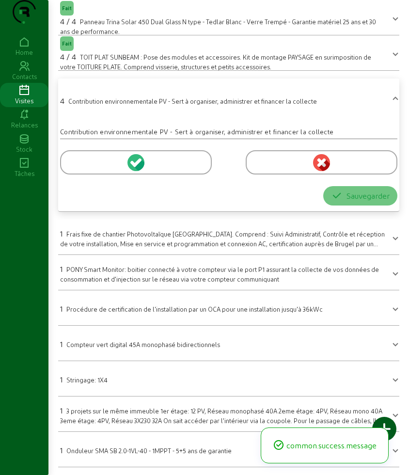
scroll to position [0, 0]
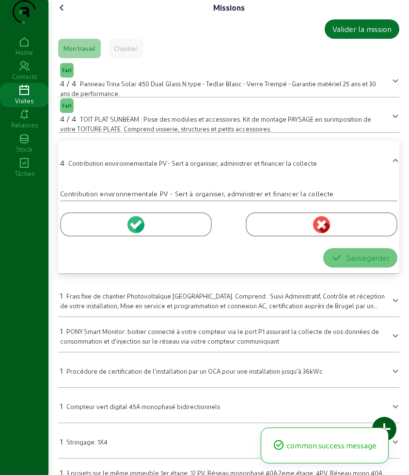
click at [84, 237] on div at bounding box center [136, 224] width 152 height 24
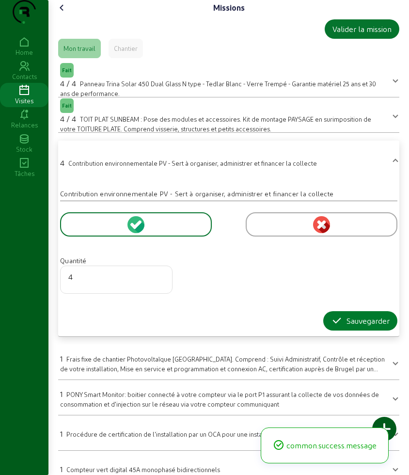
click at [334, 327] on icon "button" at bounding box center [337, 321] width 12 height 12
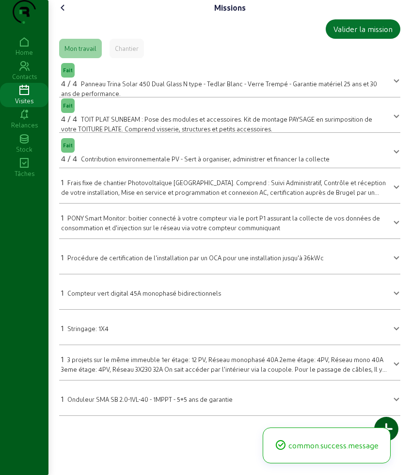
click at [104, 332] on span "Stringage: 1X4" at bounding box center [87, 328] width 41 height 7
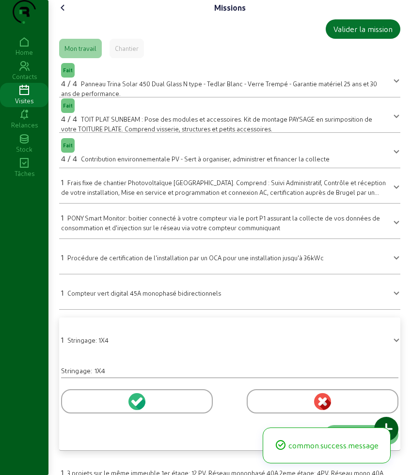
click at [104, 344] on span "Stringage: 1X4" at bounding box center [87, 340] width 41 height 7
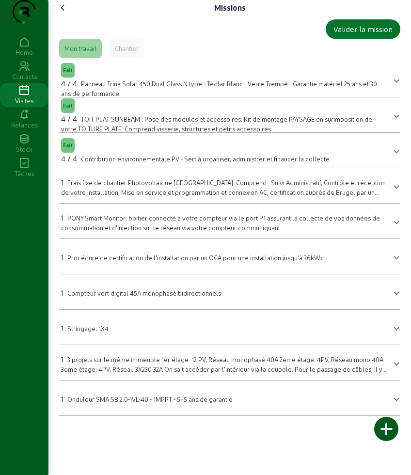
click at [91, 332] on span "Stringage: 1X4" at bounding box center [87, 328] width 41 height 7
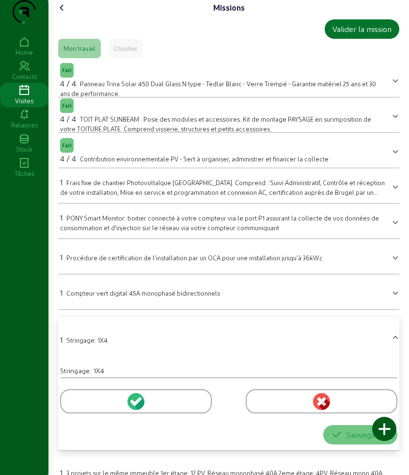
click at [74, 414] on div at bounding box center [136, 401] width 152 height 24
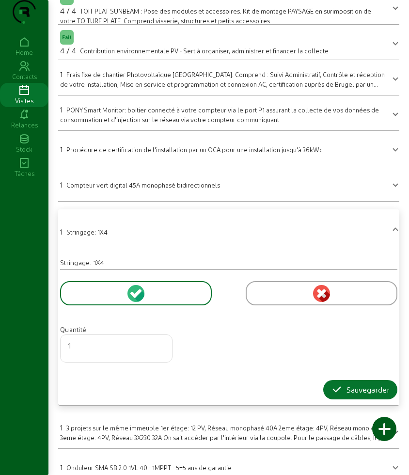
scroll to position [145, 0]
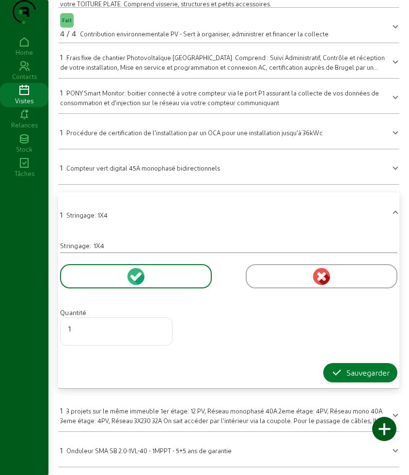
click at [331, 369] on icon "button" at bounding box center [337, 373] width 12 height 12
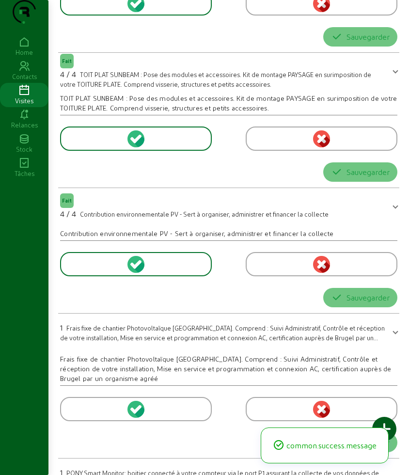
scroll to position [0, 0]
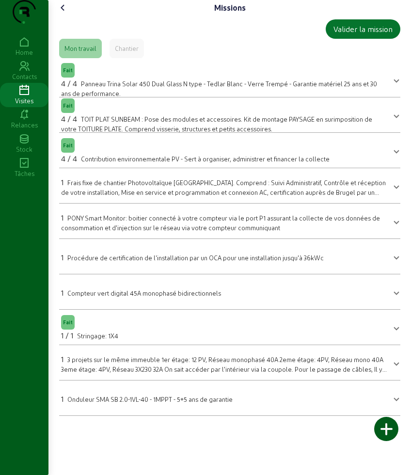
click at [66, 14] on icon at bounding box center [63, 8] width 12 height 12
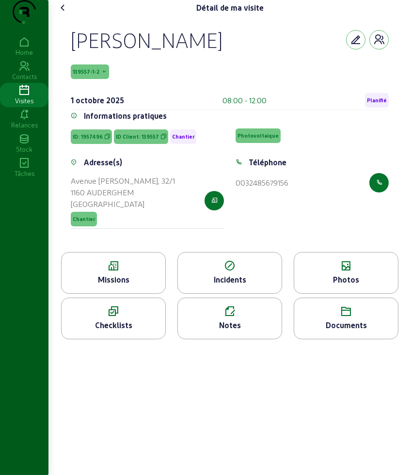
click at [67, 14] on icon at bounding box center [63, 8] width 12 height 12
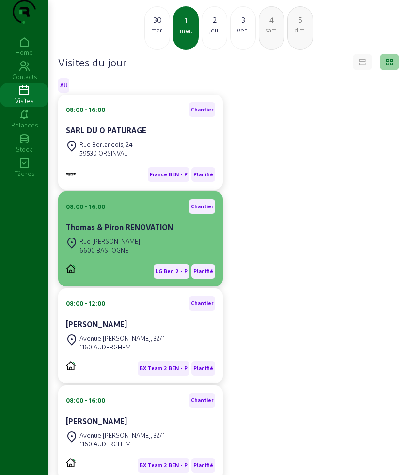
scroll to position [182, 0]
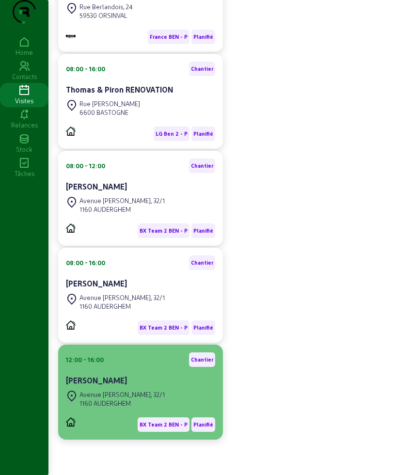
click at [101, 385] on cam-card-title "[PERSON_NAME]" at bounding box center [96, 380] width 61 height 9
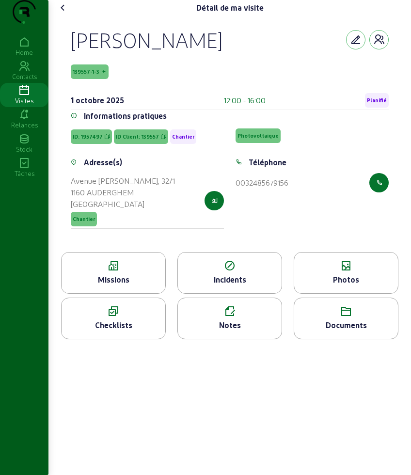
click at [105, 291] on div "Missions" at bounding box center [113, 273] width 105 height 42
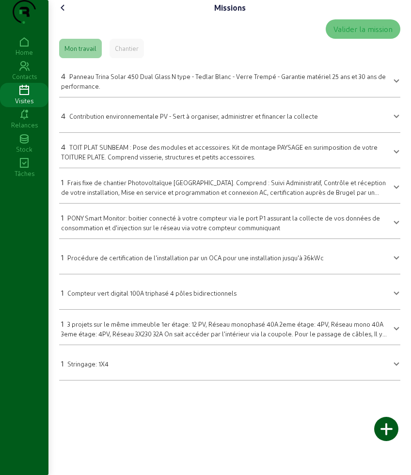
click at [96, 91] on div "4 Panneau Trina Solar 450 Dual Glass N type - Tedlar Blanc - Verre Trempé - Gar…" at bounding box center [224, 80] width 326 height 20
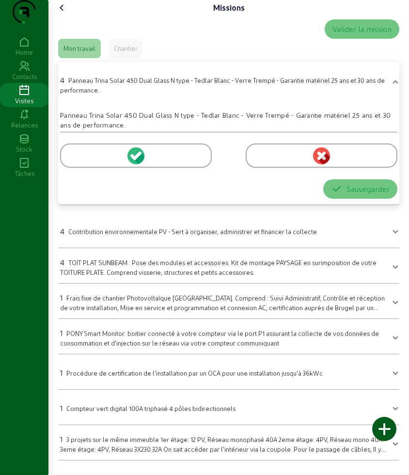
click at [76, 168] on div at bounding box center [136, 156] width 152 height 24
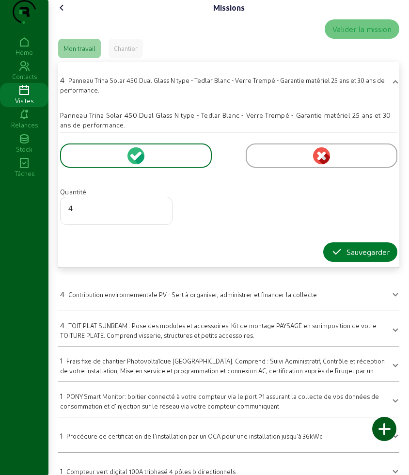
click at [364, 258] on div "Sauvegarder" at bounding box center [360, 252] width 59 height 12
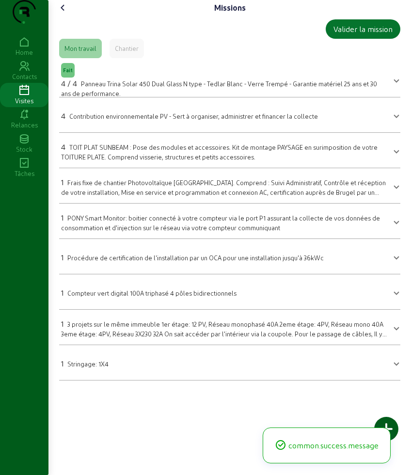
click at [100, 120] on span "Contribution environnementale PV - Sert à organiser, administrer et financer la…" at bounding box center [193, 116] width 249 height 7
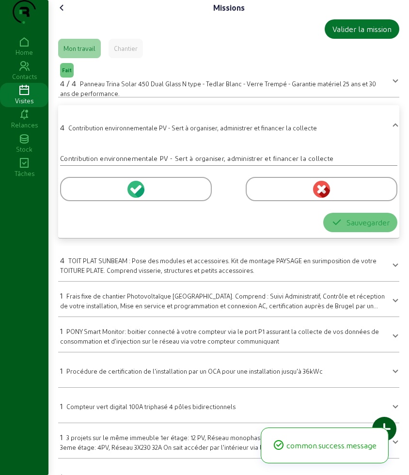
click at [85, 201] on div at bounding box center [136, 189] width 152 height 24
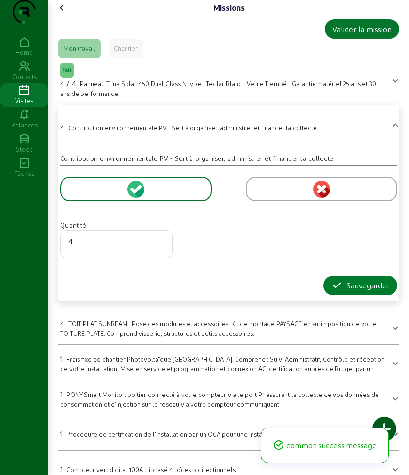
click at [325, 295] on button "Sauvegarder" at bounding box center [361, 285] width 74 height 19
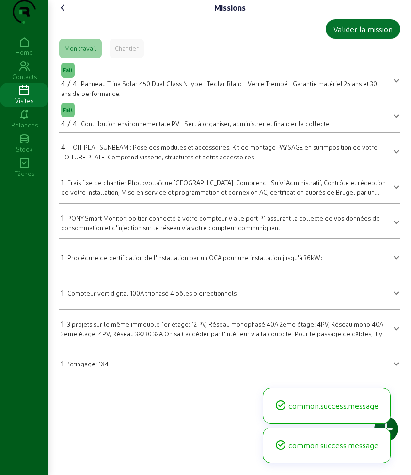
click at [100, 162] on div "4 TOIT PLAT SUNBEAM : Pose des modules et accessoires. Kit de montage PAYSAGE e…" at bounding box center [224, 151] width 326 height 20
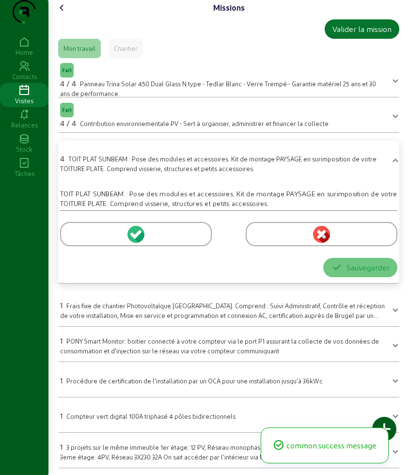
click at [72, 243] on div at bounding box center [136, 234] width 152 height 24
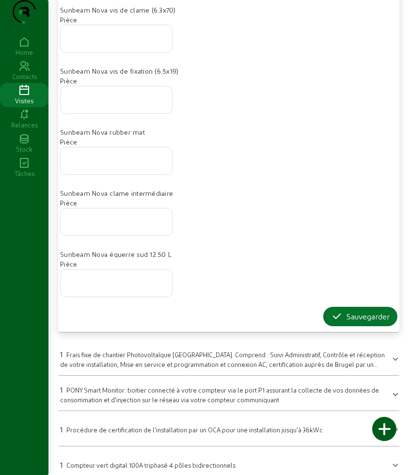
scroll to position [728, 0]
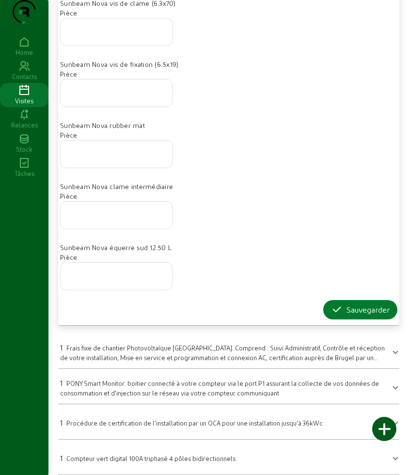
click at [339, 320] on button "Sauvegarder" at bounding box center [361, 309] width 74 height 19
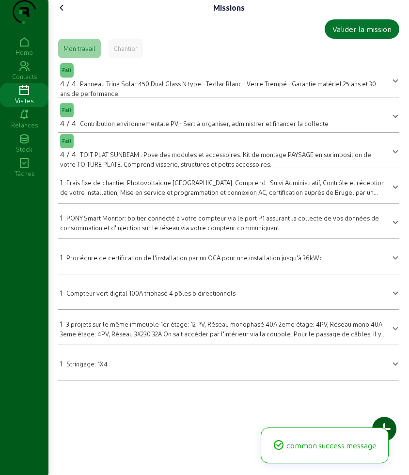
scroll to position [0, 0]
click at [93, 374] on mat-expansion-panel-header "1 Stringage: 1X4" at bounding box center [229, 362] width 341 height 27
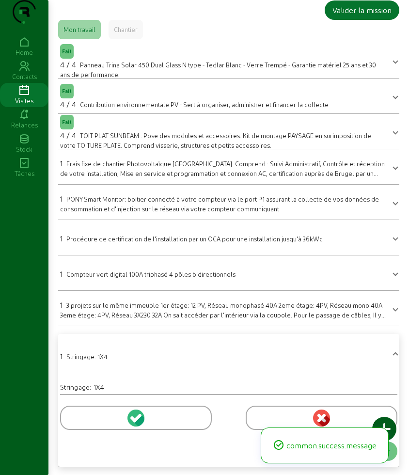
drag, startPoint x: 93, startPoint y: 414, endPoint x: 113, endPoint y: 410, distance: 20.7
click at [93, 415] on div at bounding box center [136, 418] width 152 height 24
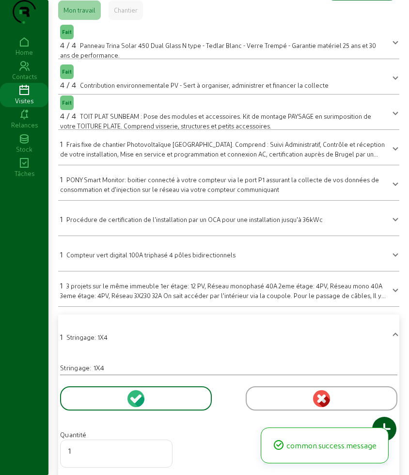
scroll to position [101, 0]
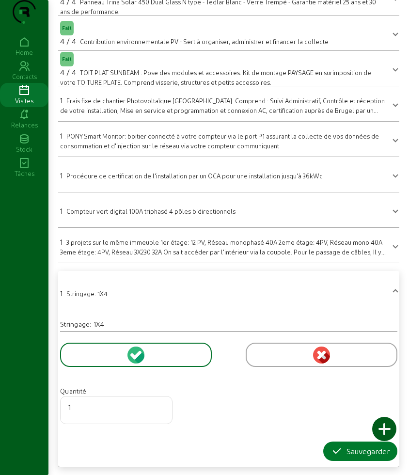
click at [337, 445] on button "Sauvegarder" at bounding box center [361, 451] width 74 height 19
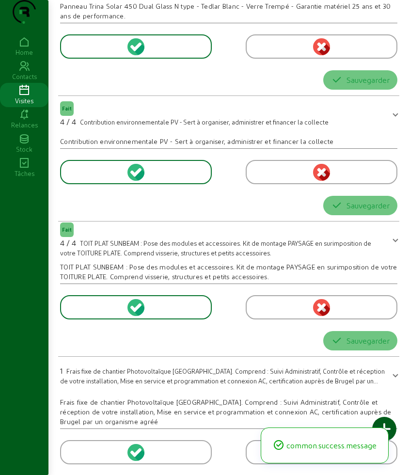
scroll to position [0, 0]
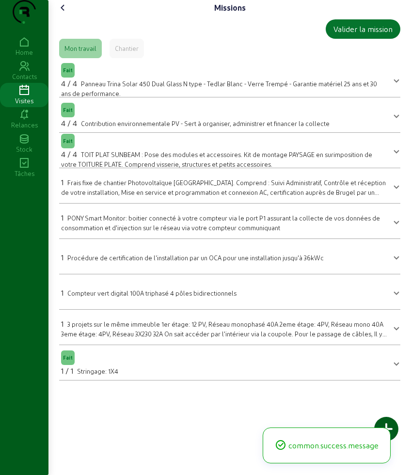
click at [66, 14] on icon at bounding box center [63, 8] width 12 height 12
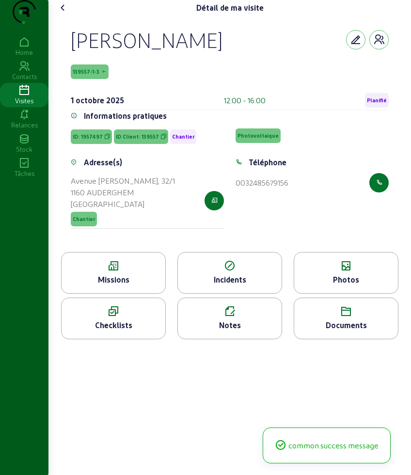
click at [351, 286] on div "Photos" at bounding box center [346, 280] width 104 height 12
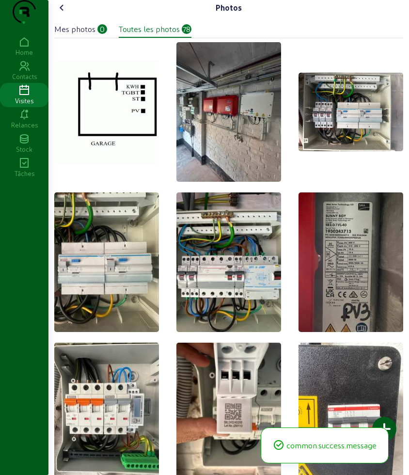
click at [375, 428] on div at bounding box center [384, 429] width 24 height 24
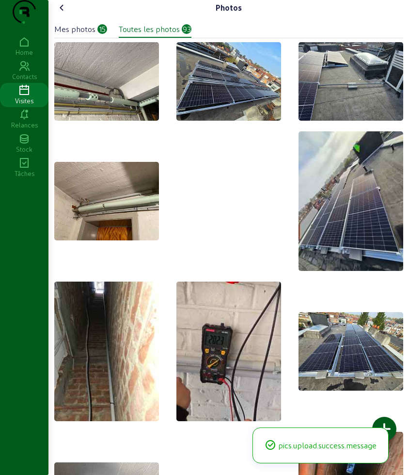
click at [184, 206] on img at bounding box center [181, 202] width 8 height 8
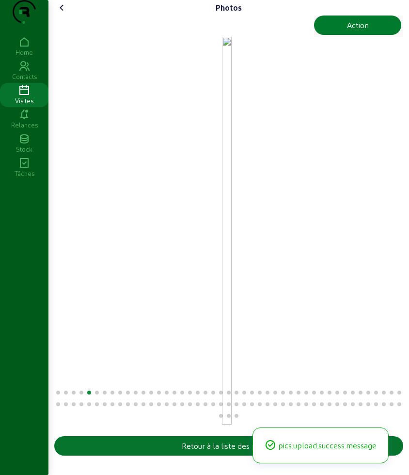
click at [349, 35] on button "Action" at bounding box center [357, 25] width 87 height 19
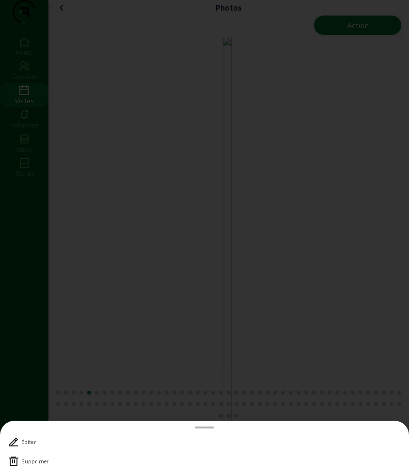
click at [28, 464] on div "Supprimer" at bounding box center [34, 461] width 27 height 7
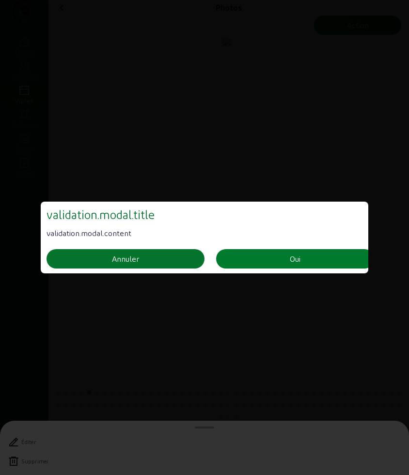
click at [292, 259] on div "Oui" at bounding box center [295, 259] width 11 height 12
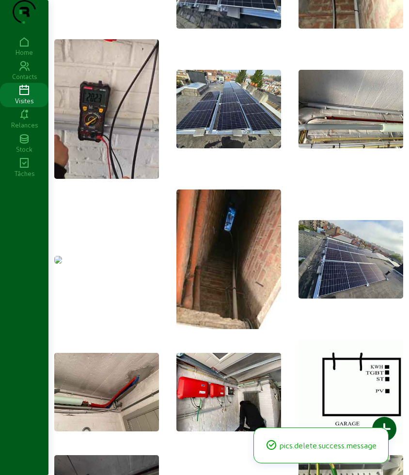
click at [62, 257] on img at bounding box center [58, 260] width 8 height 8
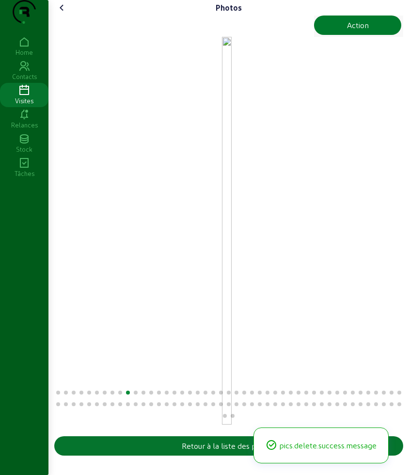
click at [364, 31] on div "Action" at bounding box center [358, 25] width 22 height 12
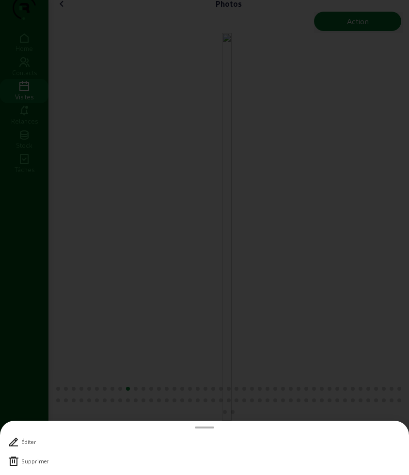
scroll to position [0, 0]
click at [41, 459] on div "Supprimer" at bounding box center [34, 461] width 27 height 7
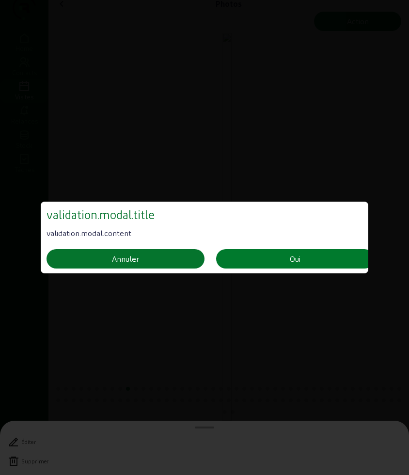
click at [243, 254] on button "Oui" at bounding box center [295, 258] width 158 height 19
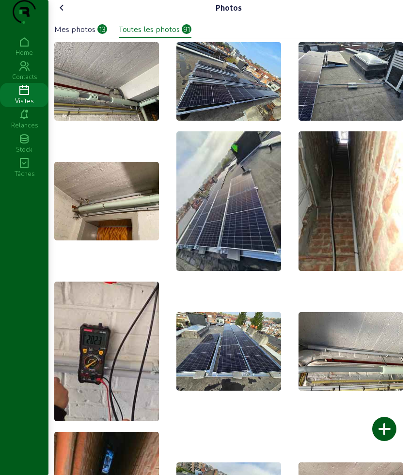
click at [68, 14] on icon at bounding box center [62, 8] width 12 height 12
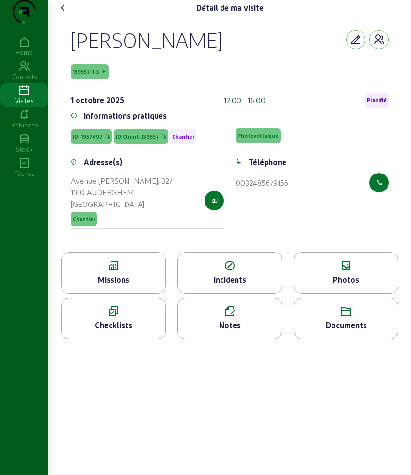
click at [64, 14] on icon at bounding box center [63, 8] width 12 height 12
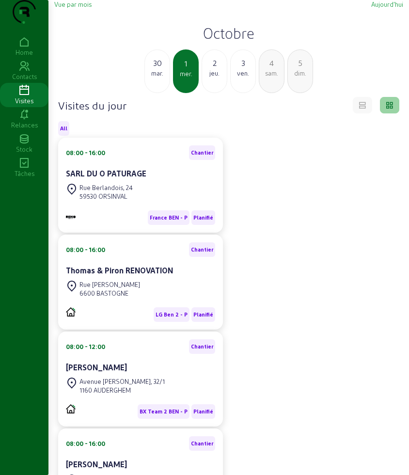
click at [208, 69] on div "2" at bounding box center [214, 63] width 25 height 12
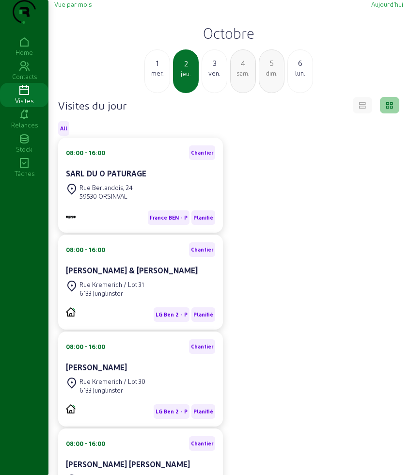
click at [219, 69] on div "3" at bounding box center [214, 63] width 25 height 12
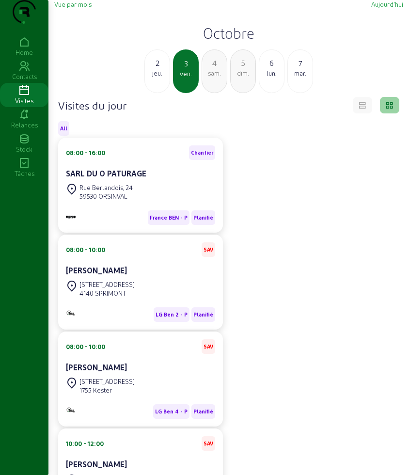
click at [190, 93] on div "3 ven." at bounding box center [186, 71] width 26 height 44
click at [215, 78] on div "sam." at bounding box center [214, 73] width 25 height 9
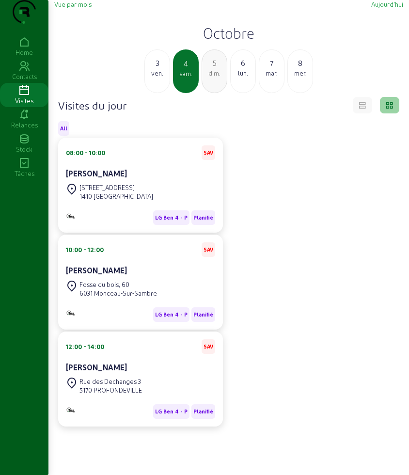
click at [255, 208] on div "08:00 - 10:00 SAV [PERSON_NAME] [STREET_ADDRESS] 1410 WATERLOO LG Ben 4 - P Pla…" at bounding box center [228, 282] width 353 height 289
